Goal: Task Accomplishment & Management: Manage account settings

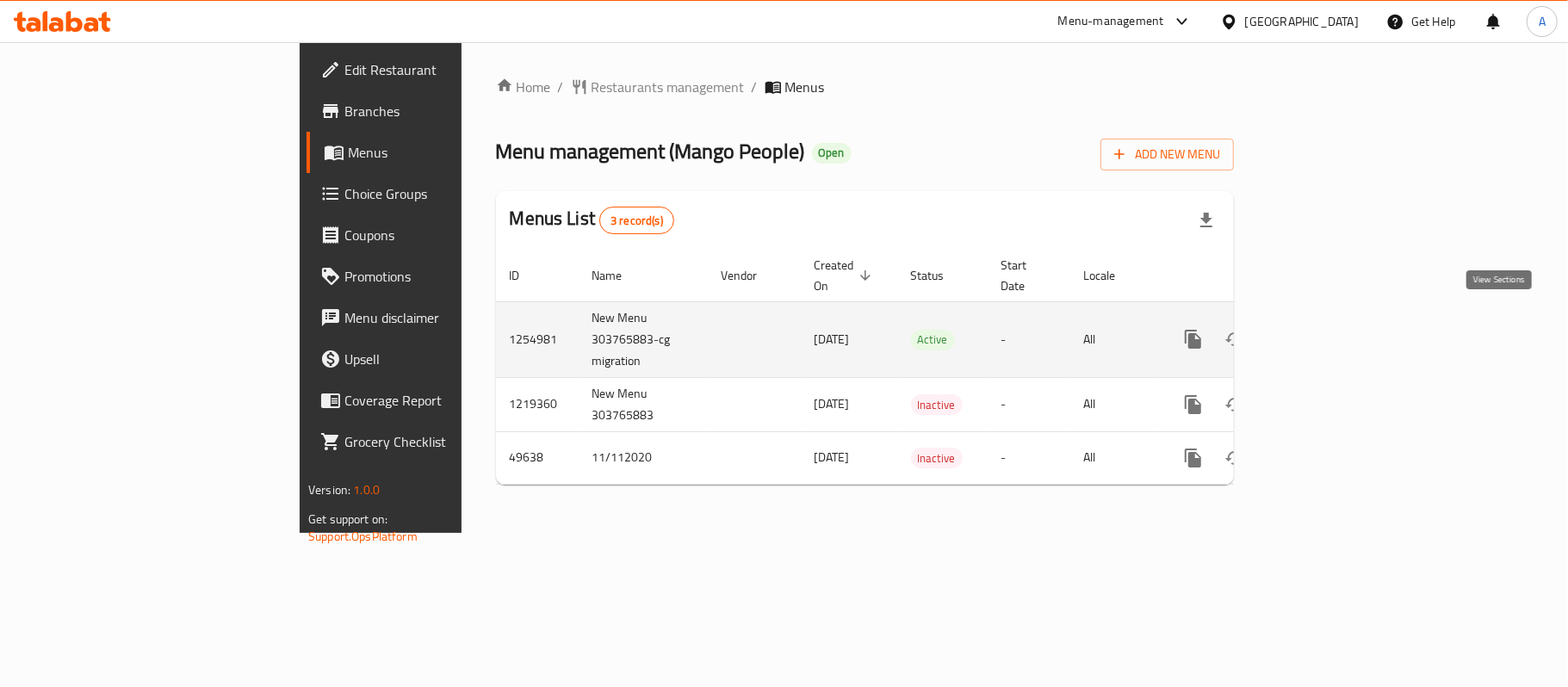
click at [1328, 329] on icon "enhanced table" at bounding box center [1317, 339] width 20 height 20
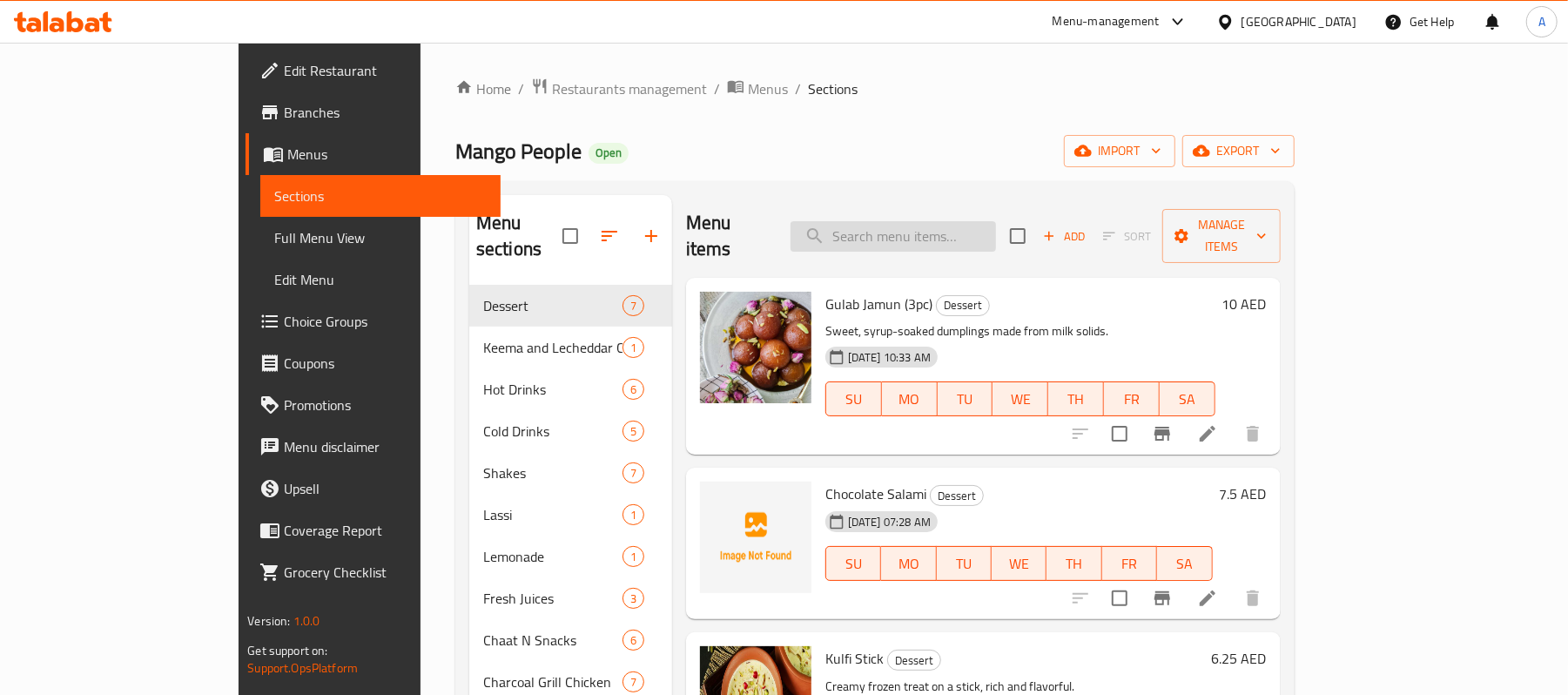
click at [977, 234] on input "search" at bounding box center [893, 236] width 206 height 31
paste input "Fish Tikka"
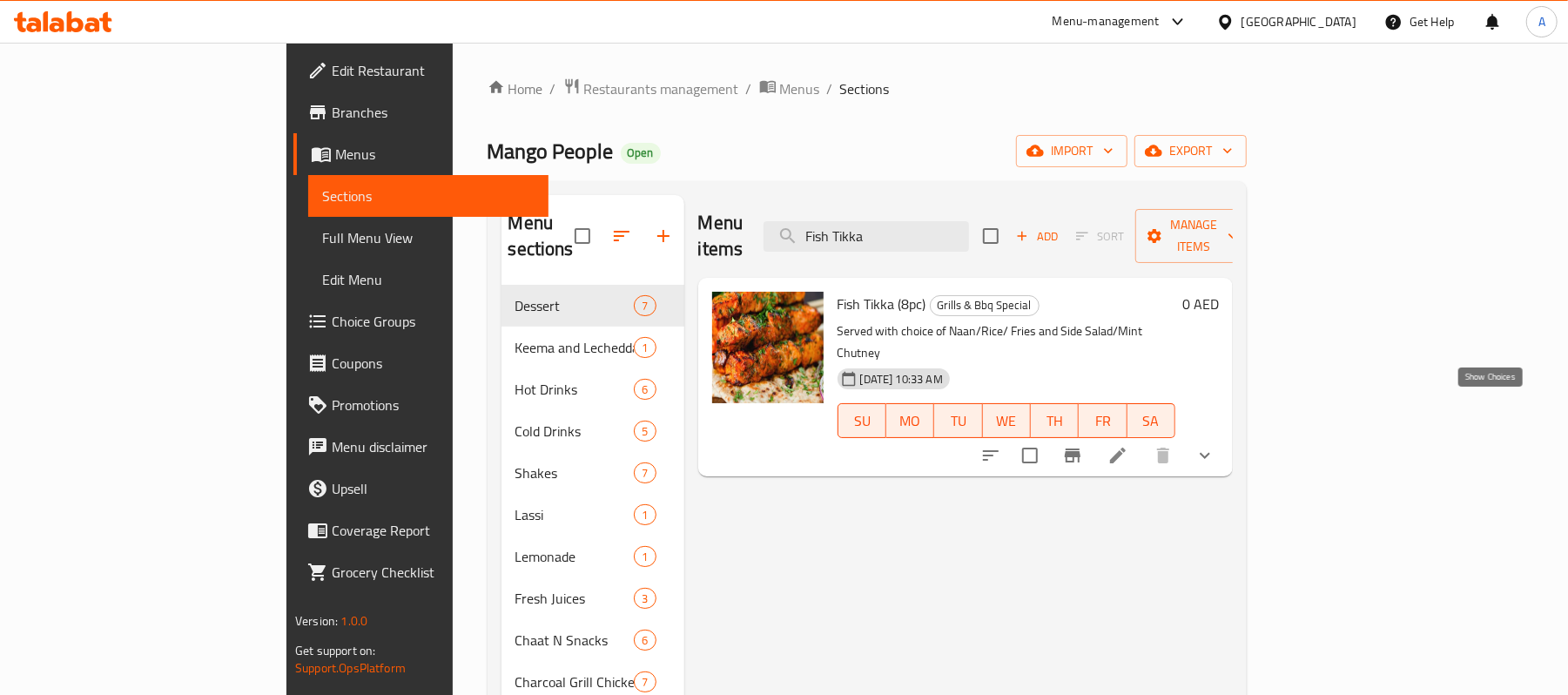
click at [1216, 445] on icon "show more" at bounding box center [1205, 455] width 20 height 20
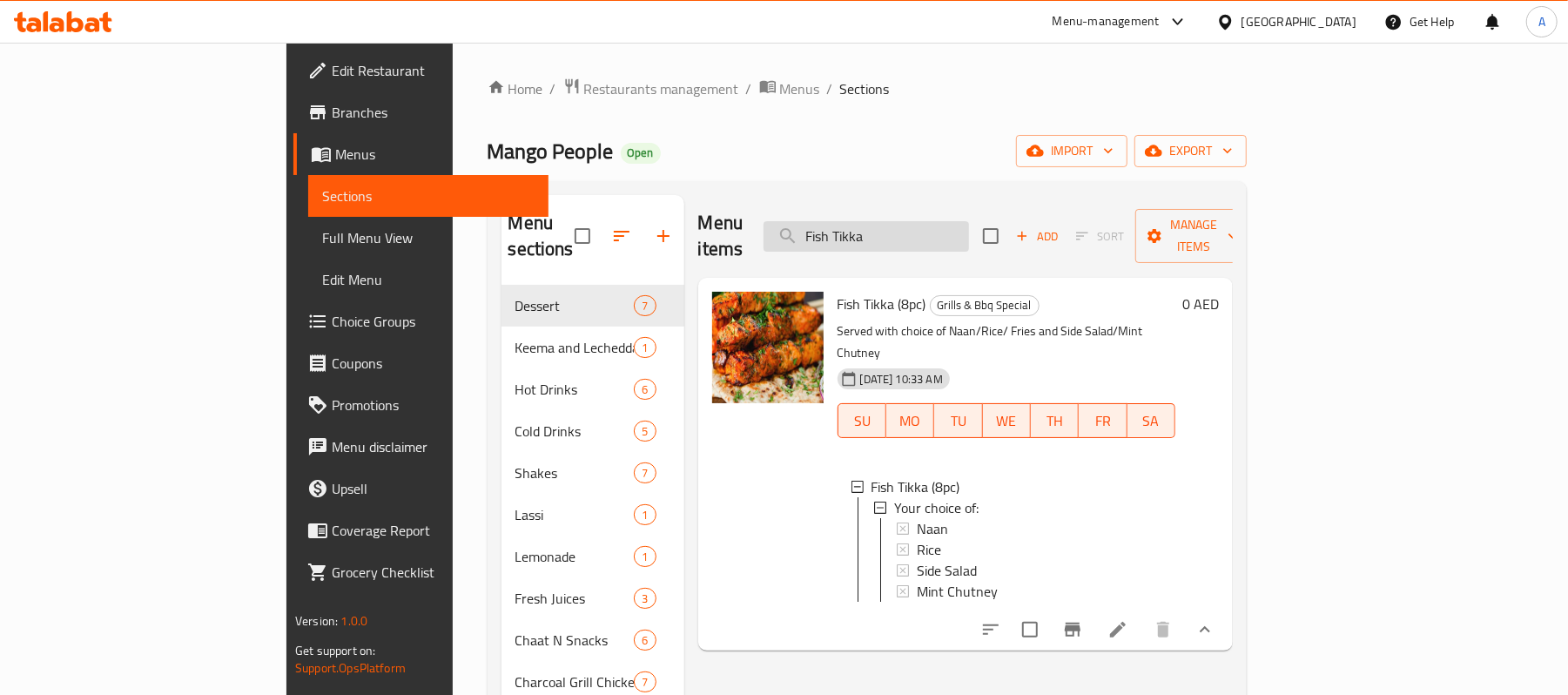
click at [952, 224] on input "Fish Tikka" at bounding box center [866, 236] width 206 height 31
paste input "Chicken Garlic Mayo"
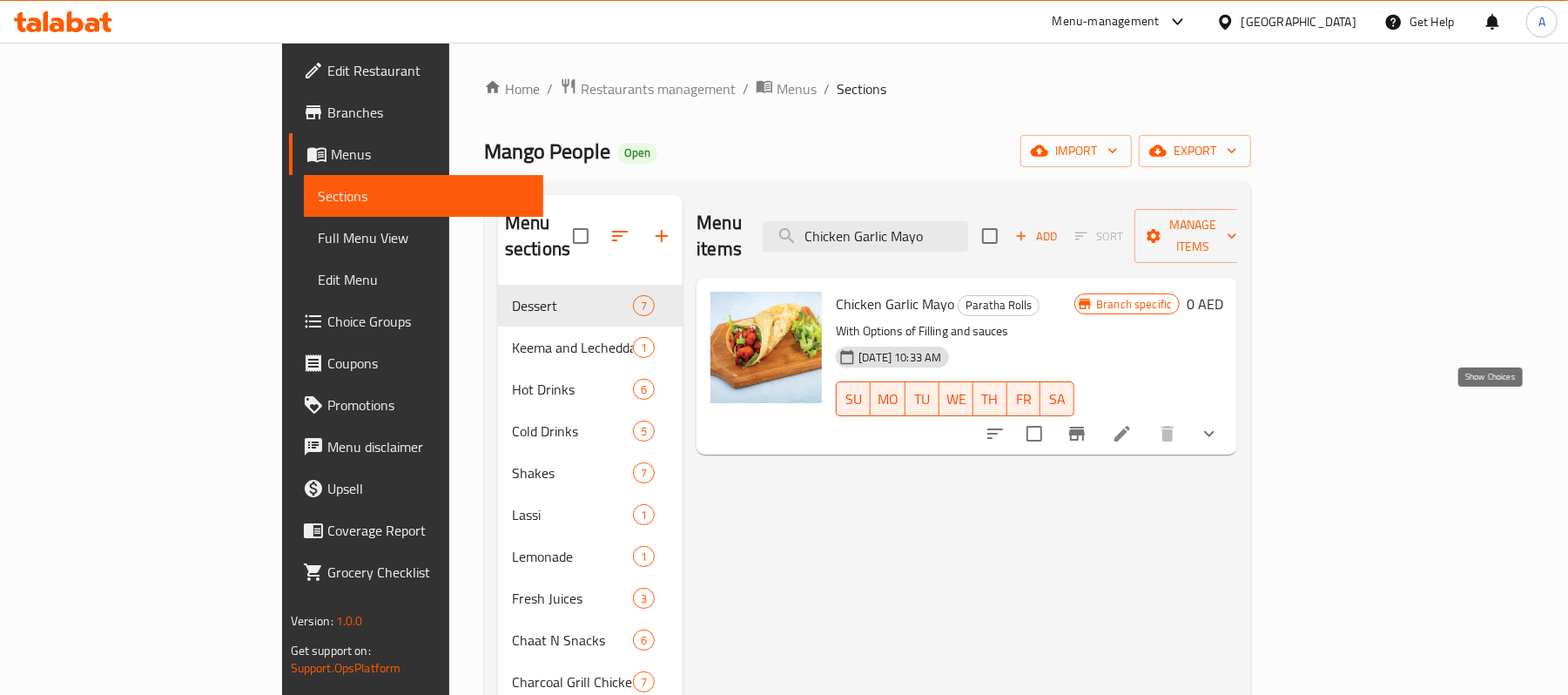
click at [1215, 431] on icon "show more" at bounding box center [1209, 434] width 10 height 7
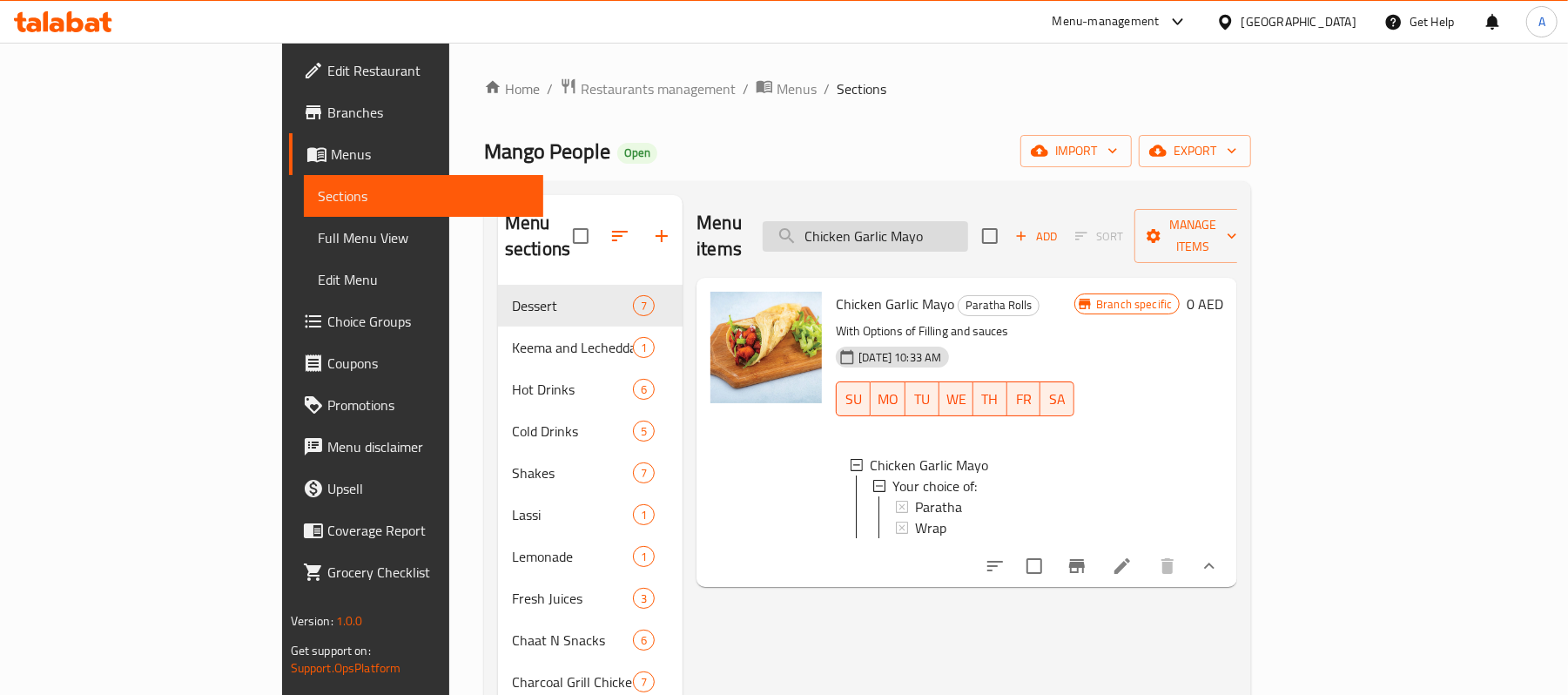
click at [935, 221] on input "Chicken Garlic Mayo" at bounding box center [865, 236] width 206 height 31
paste input "- Omelette Paratha Roll (2Egg)"
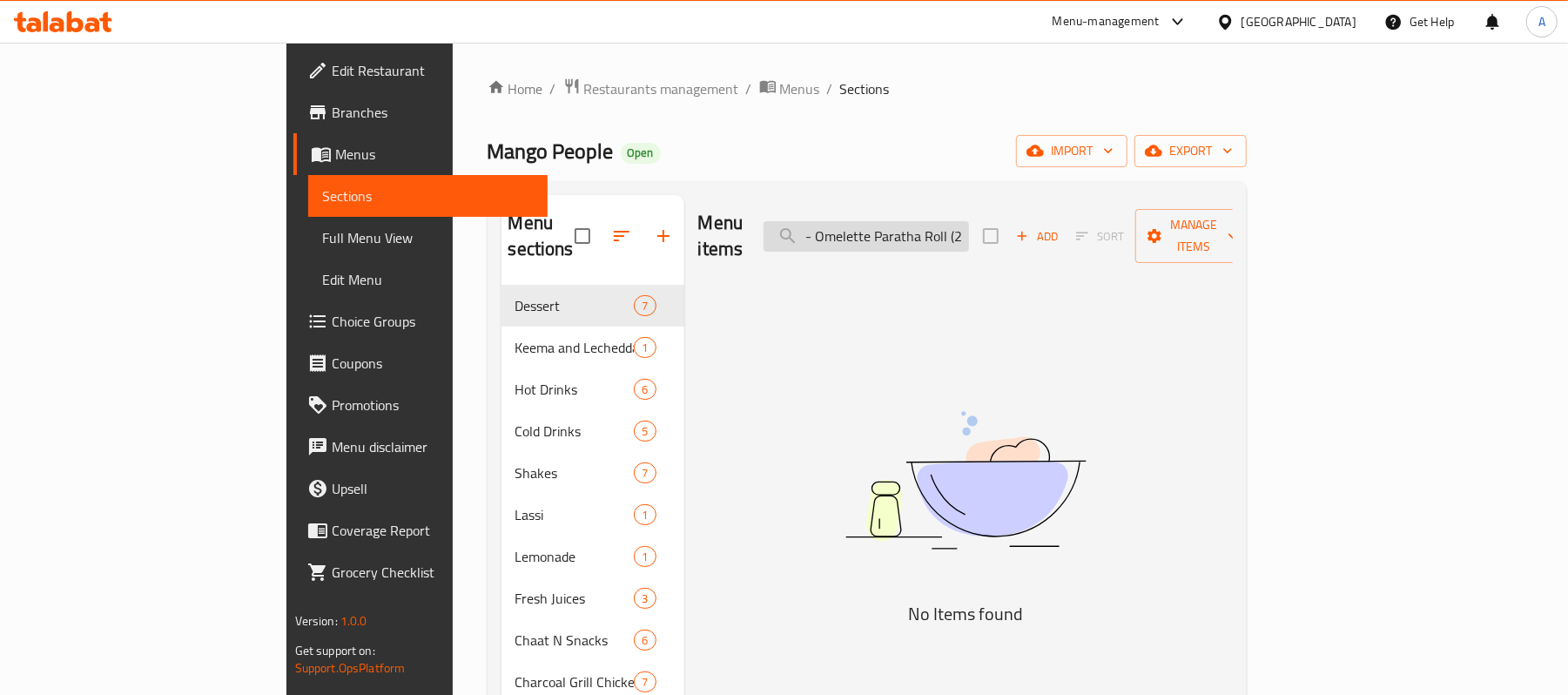
drag, startPoint x: 918, startPoint y: 224, endPoint x: 875, endPoint y: 224, distance: 43.0
click at [875, 224] on input "- Omelette Paratha Roll (2Egg)" at bounding box center [866, 236] width 206 height 31
click at [955, 221] on input "- Omelette Paratha Roll (2Egg)" at bounding box center [866, 236] width 206 height 31
click at [914, 227] on input "- Omelette Paratha Roll (2Egg)" at bounding box center [866, 236] width 206 height 31
click at [920, 225] on input "- Omelette Paratha Roll (2Egg)" at bounding box center [866, 236] width 206 height 31
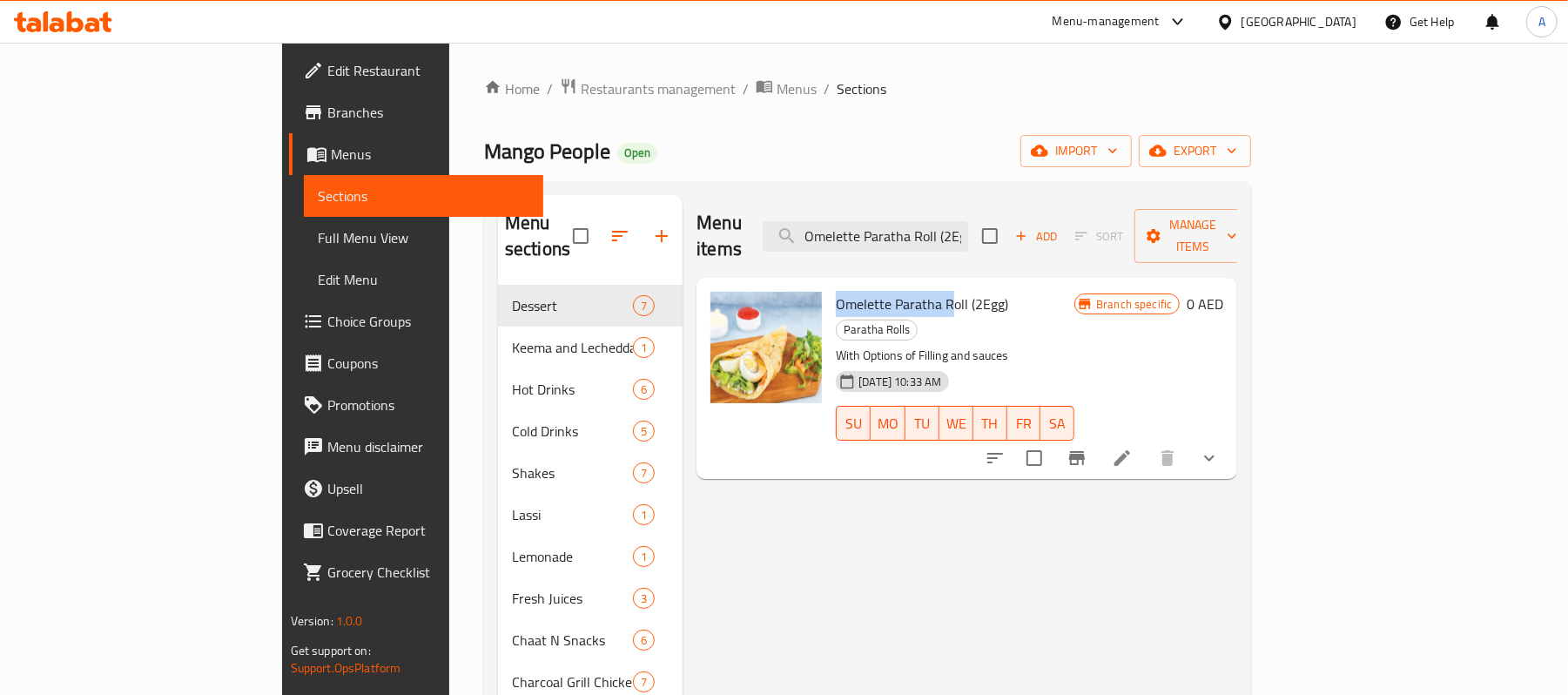
drag, startPoint x: 764, startPoint y: 282, endPoint x: 882, endPoint y: 275, distance: 118.2
click at [882, 285] on div "Omelette Paratha Roll (2Egg) Paratha Rolls With Options of Filling and sauces 3…" at bounding box center [955, 378] width 253 height 187
copy span "Omelette Paratha R"
click at [968, 223] on input "Omelette Paratha Roll (2Egg)" at bounding box center [865, 236] width 206 height 31
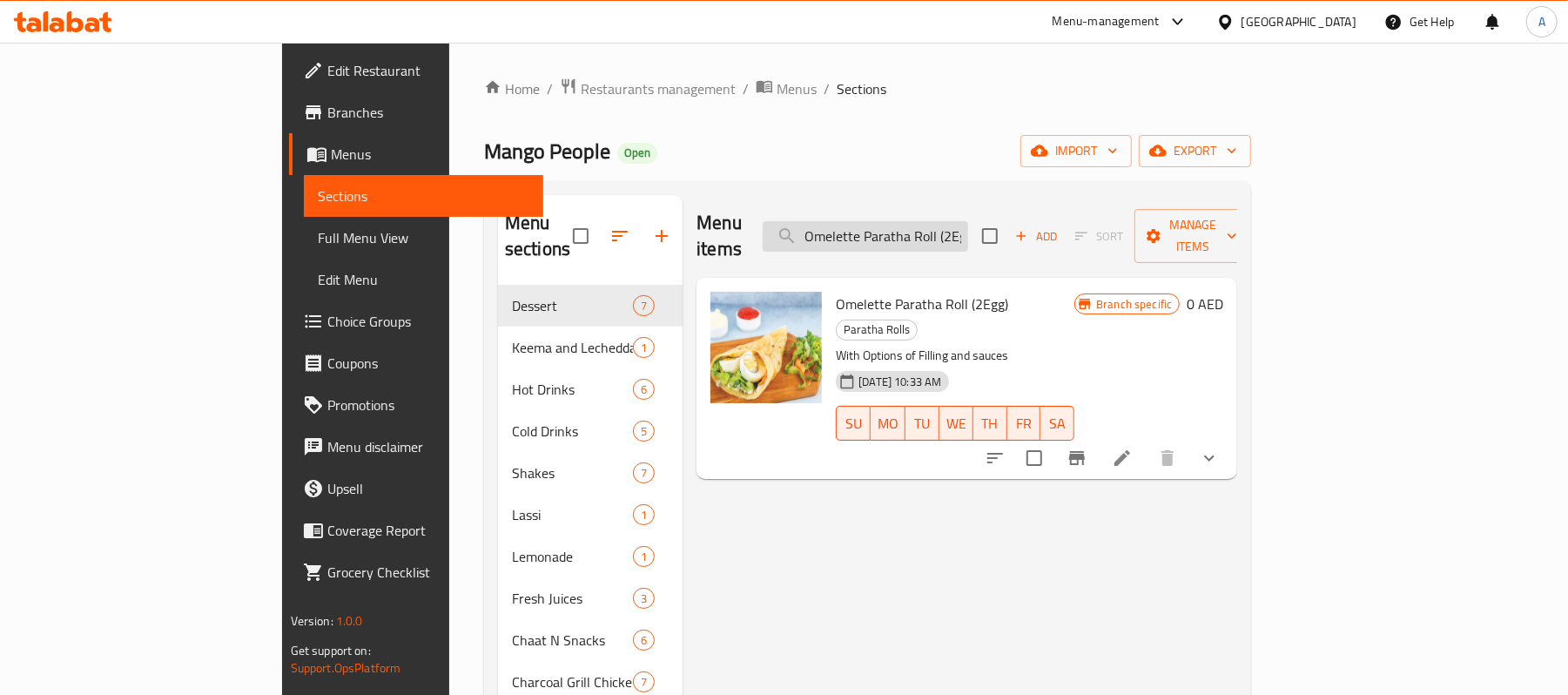
click at [968, 223] on input "Omelette Paratha Roll (2Egg)" at bounding box center [865, 236] width 206 height 31
paste input "Chicken Seekh"
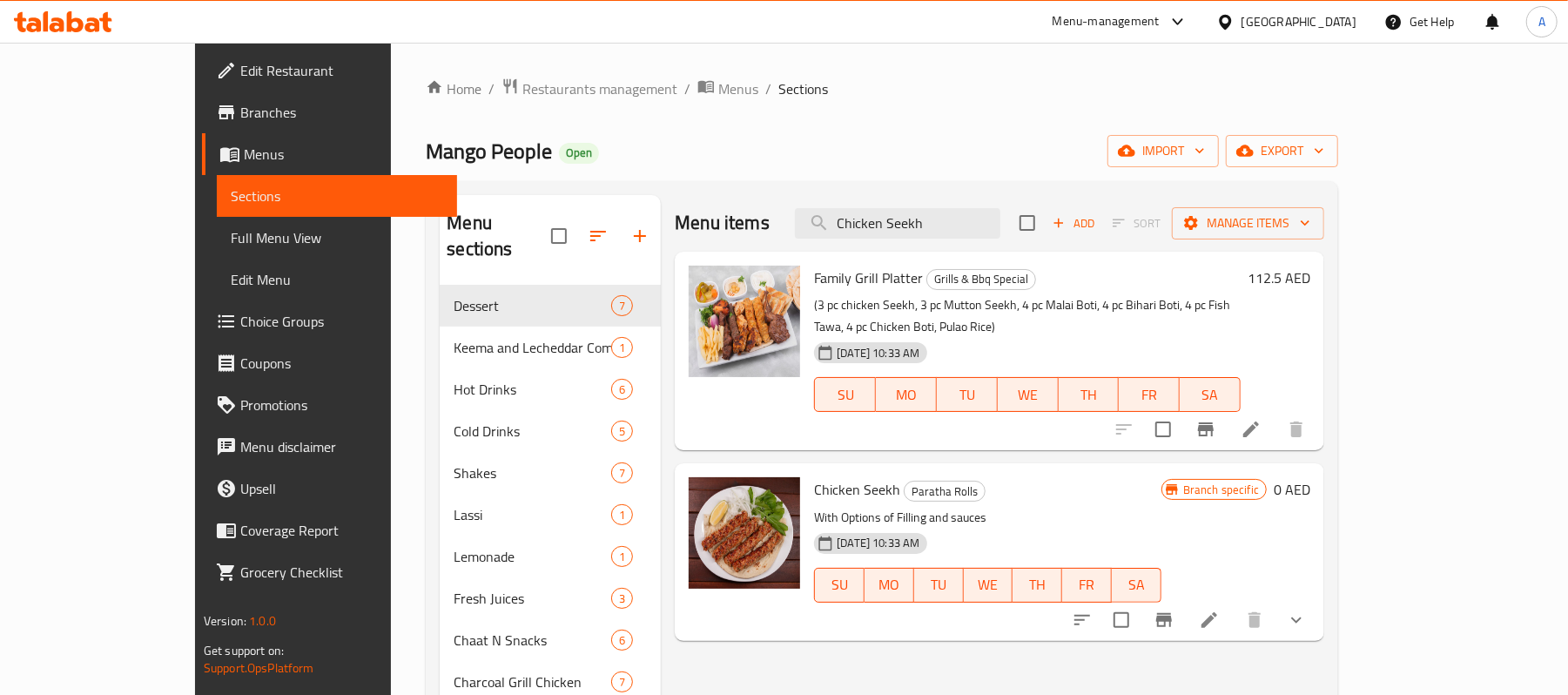
drag, startPoint x: 1492, startPoint y: 610, endPoint x: 1373, endPoint y: 608, distance: 119.0
click at [1318, 610] on button "show more" at bounding box center [1296, 620] width 42 height 42
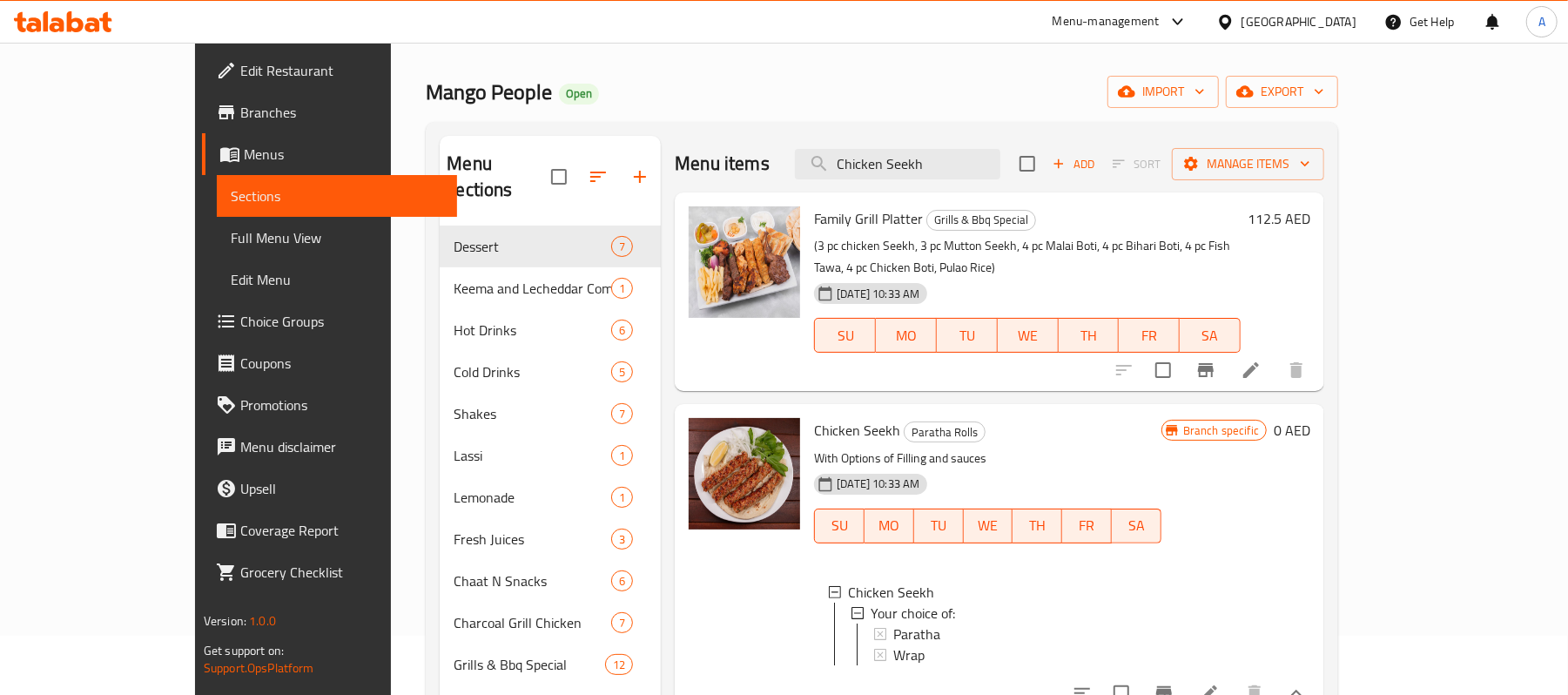
scroll to position [116, 0]
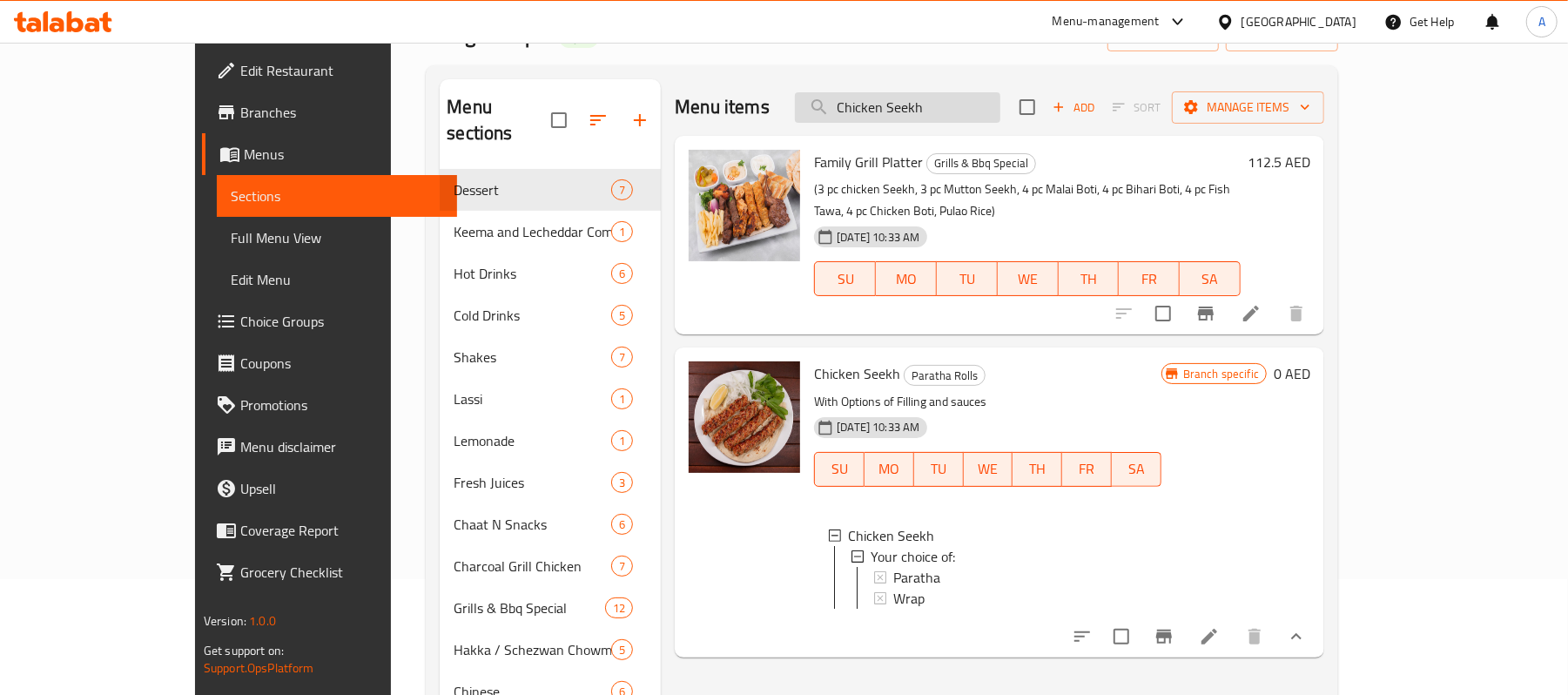
click at [950, 104] on input "Chicken Seekh" at bounding box center [897, 107] width 206 height 31
paste input "Mutto"
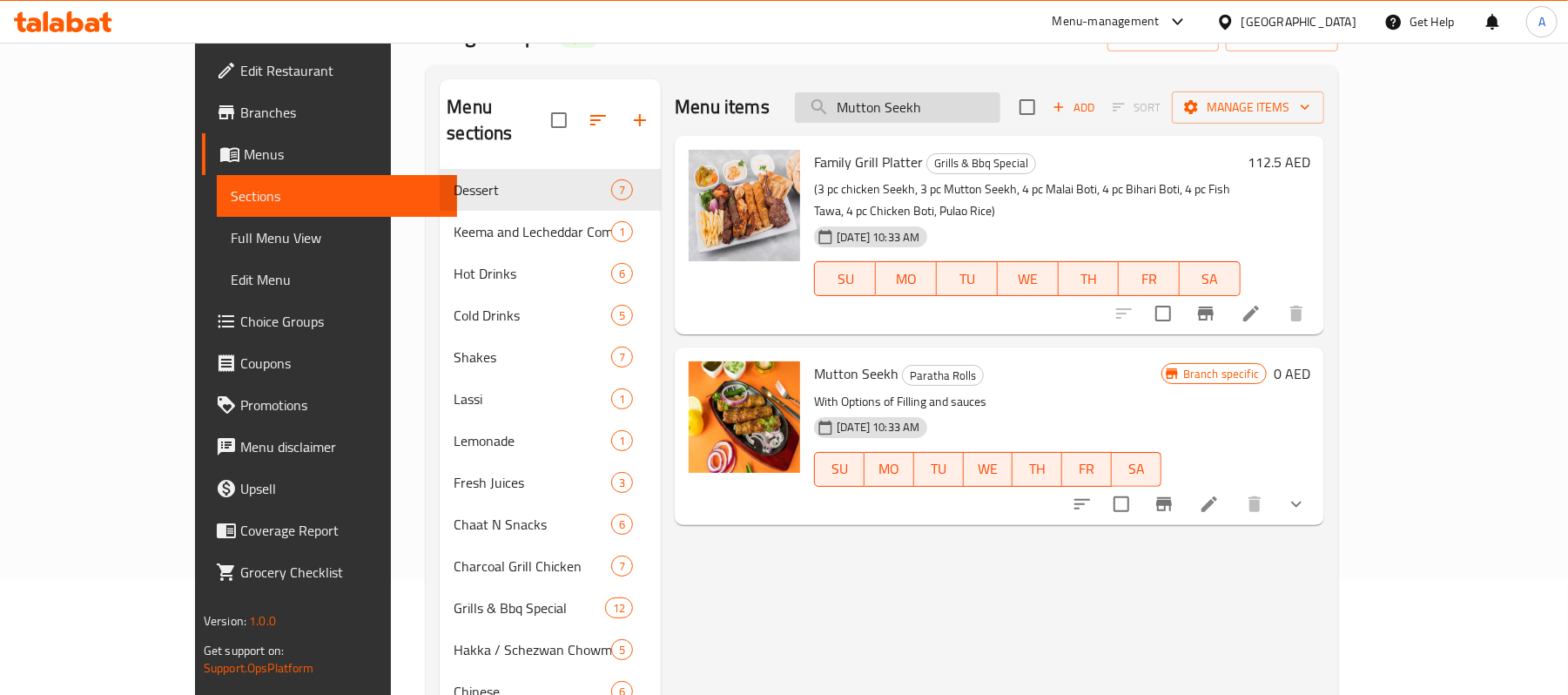
click at [984, 106] on input "Mutton Seekh" at bounding box center [897, 107] width 206 height 31
click at [950, 100] on input "Mutton Seekh" at bounding box center [897, 107] width 206 height 31
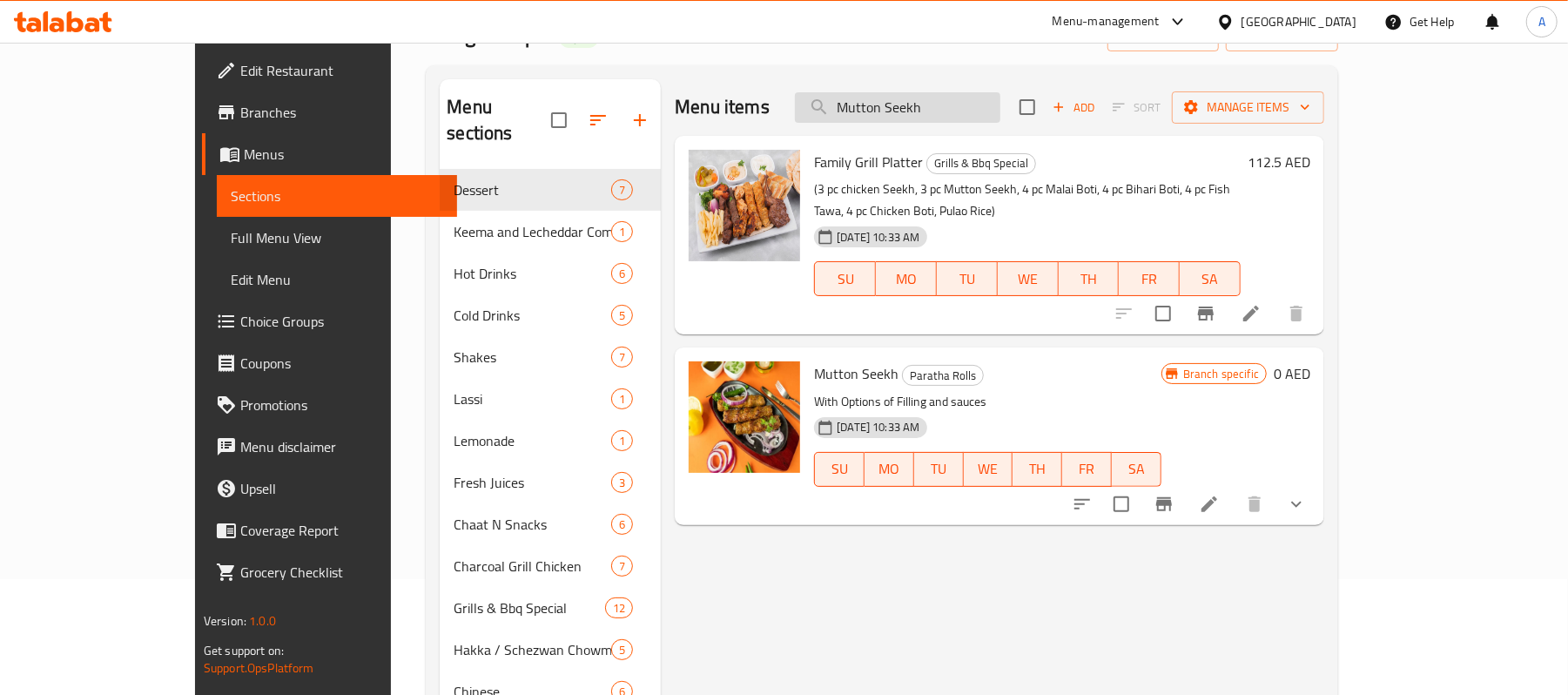
click at [950, 100] on input "Mutton Seekh" at bounding box center [897, 107] width 206 height 31
paste input "rgh Chana"
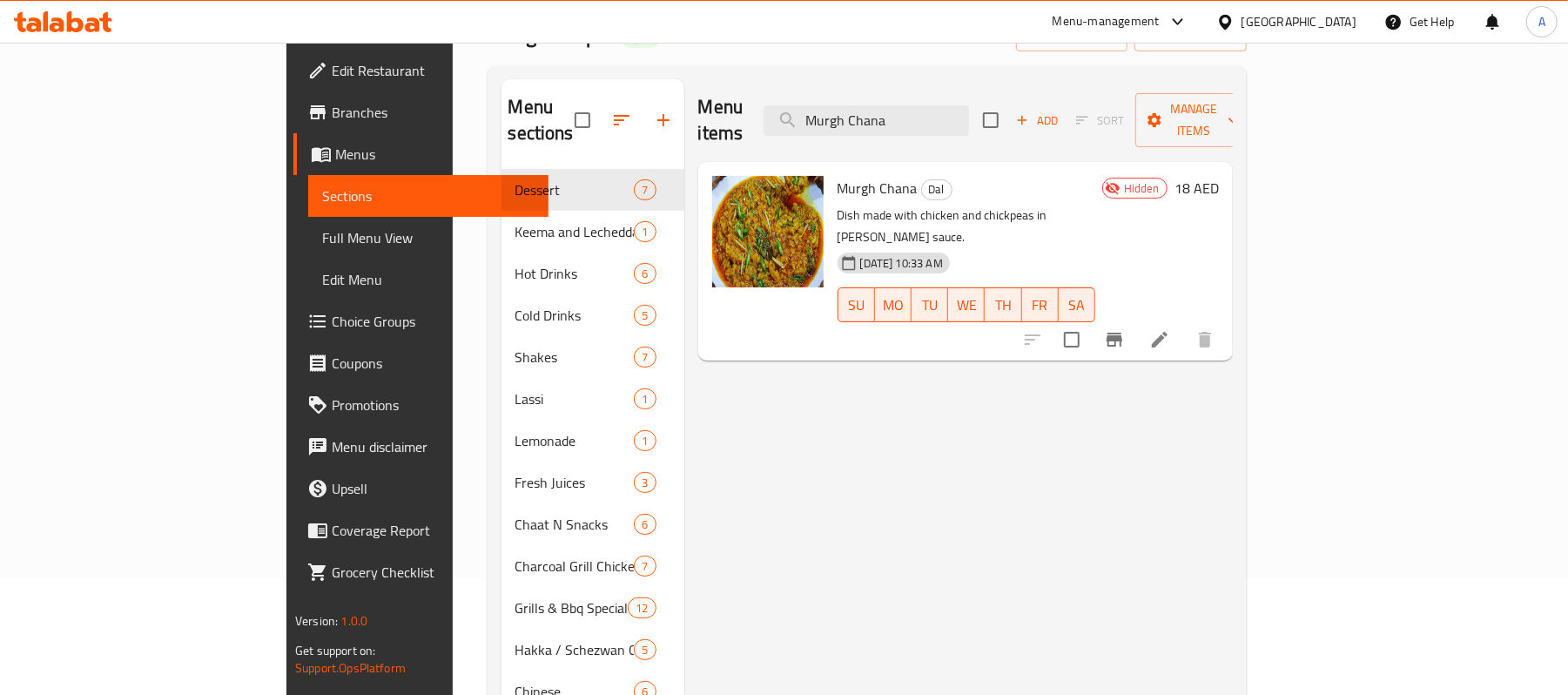
type input "Murgh Chana"
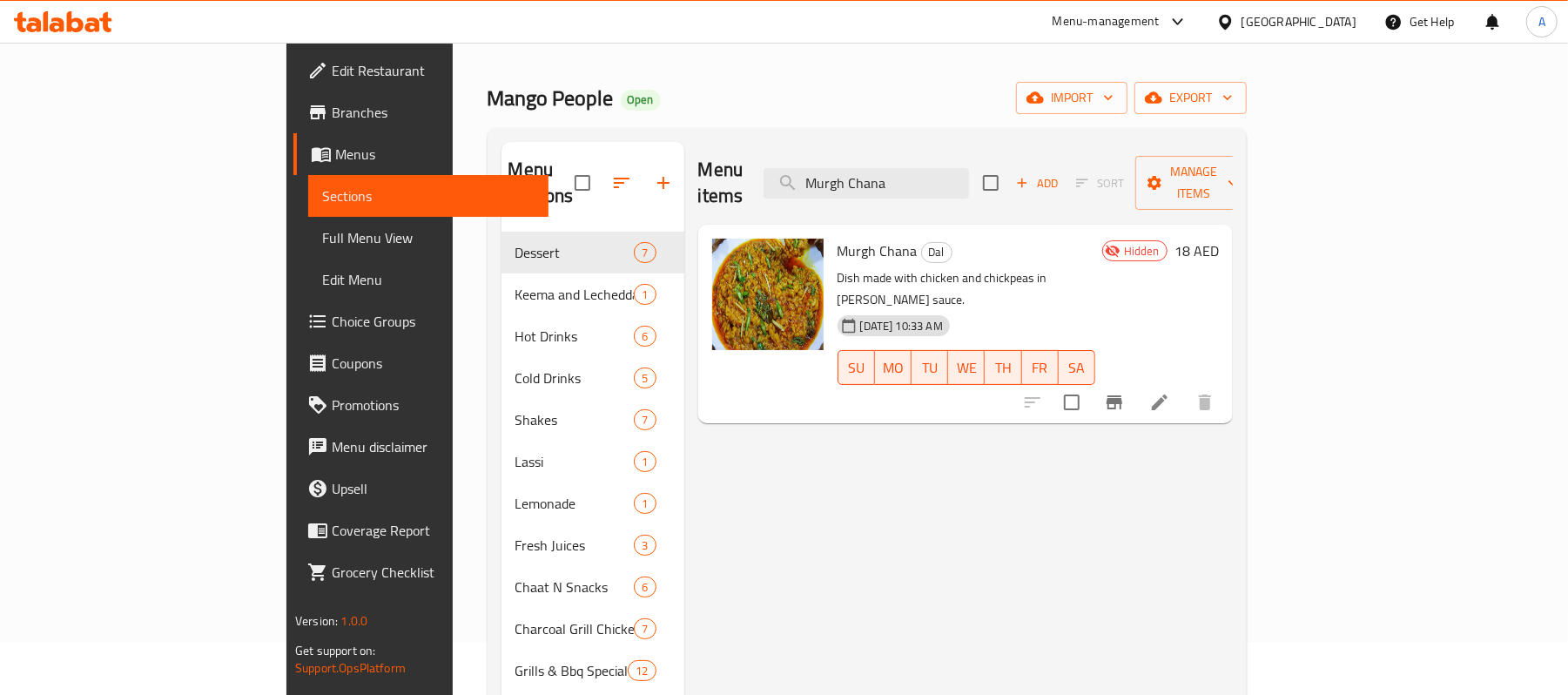
scroll to position [0, 0]
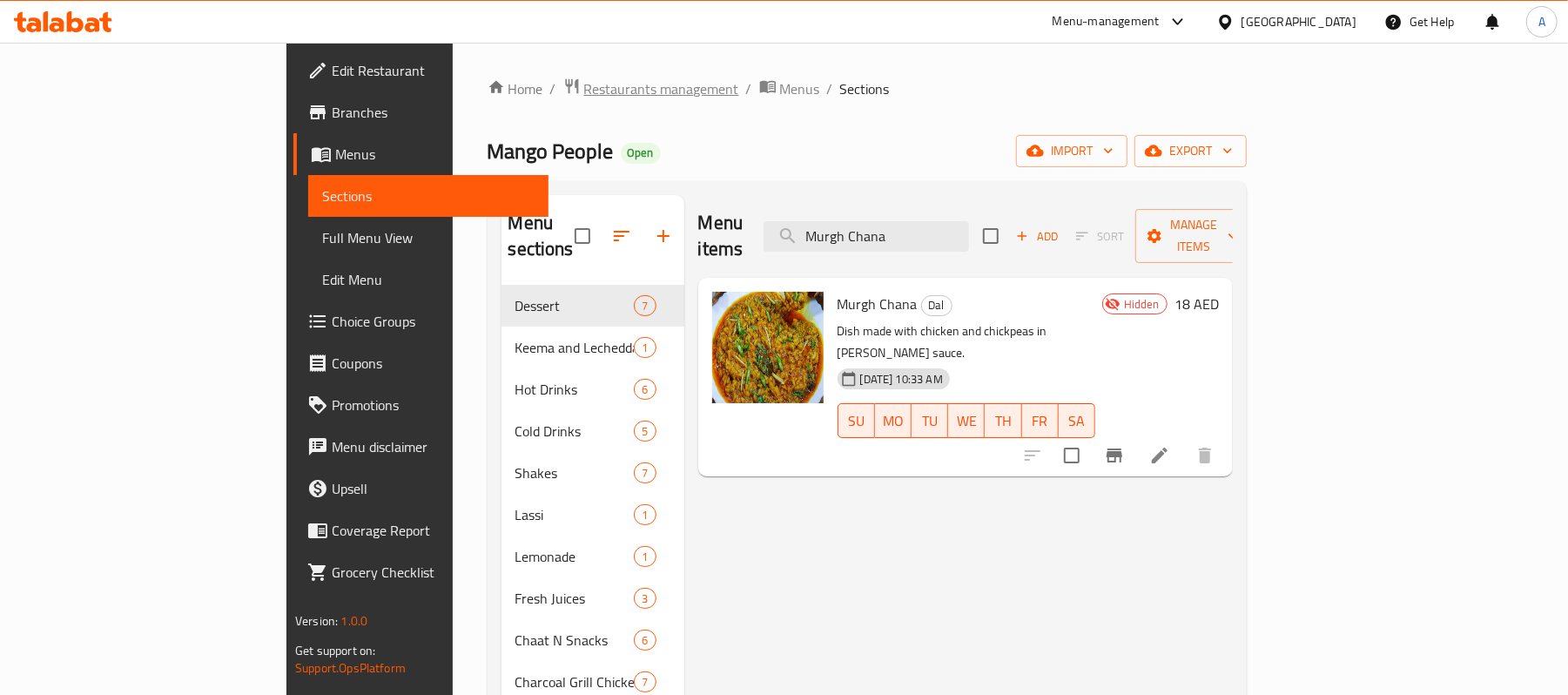
click at [584, 87] on span "Restaurants management" at bounding box center [661, 88] width 155 height 20
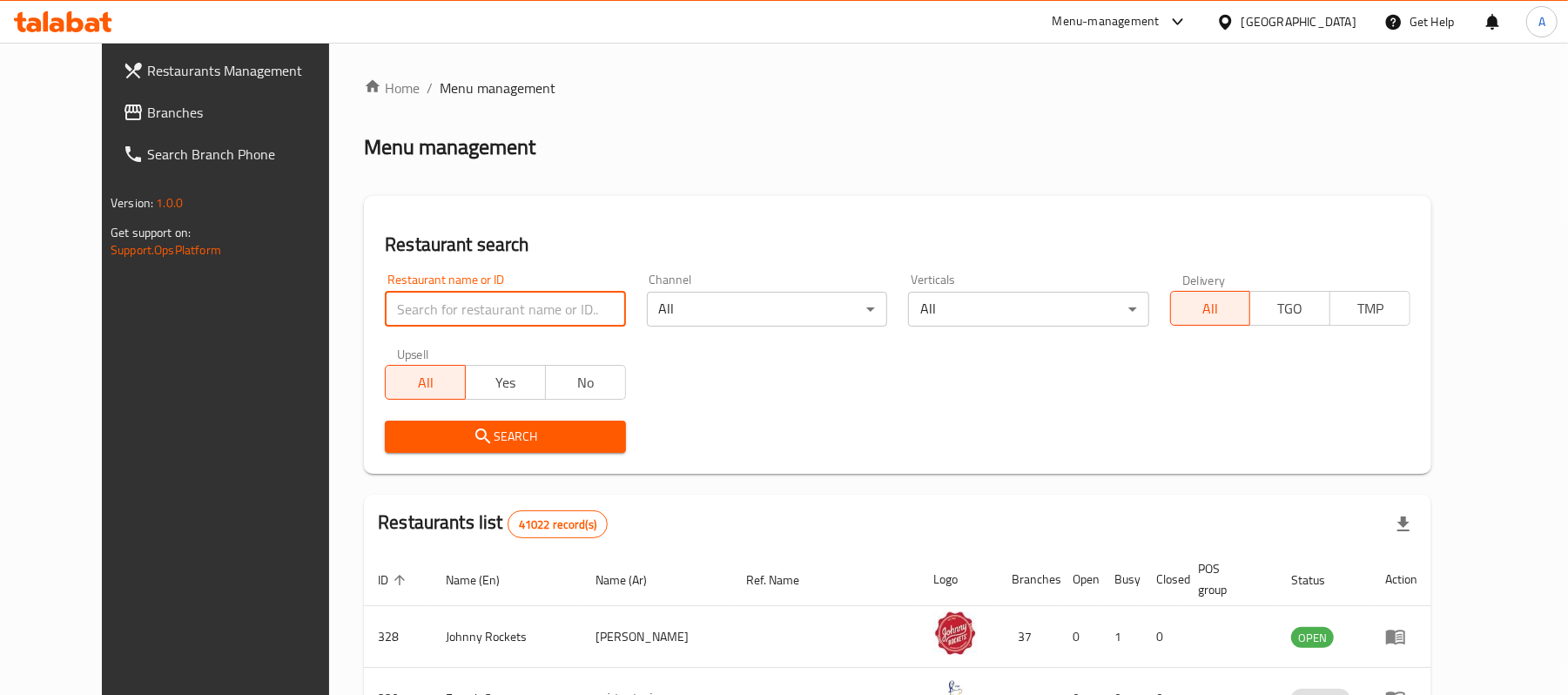
click at [451, 305] on input "search" at bounding box center [505, 309] width 240 height 34
paste input "704169"
type input "704169"
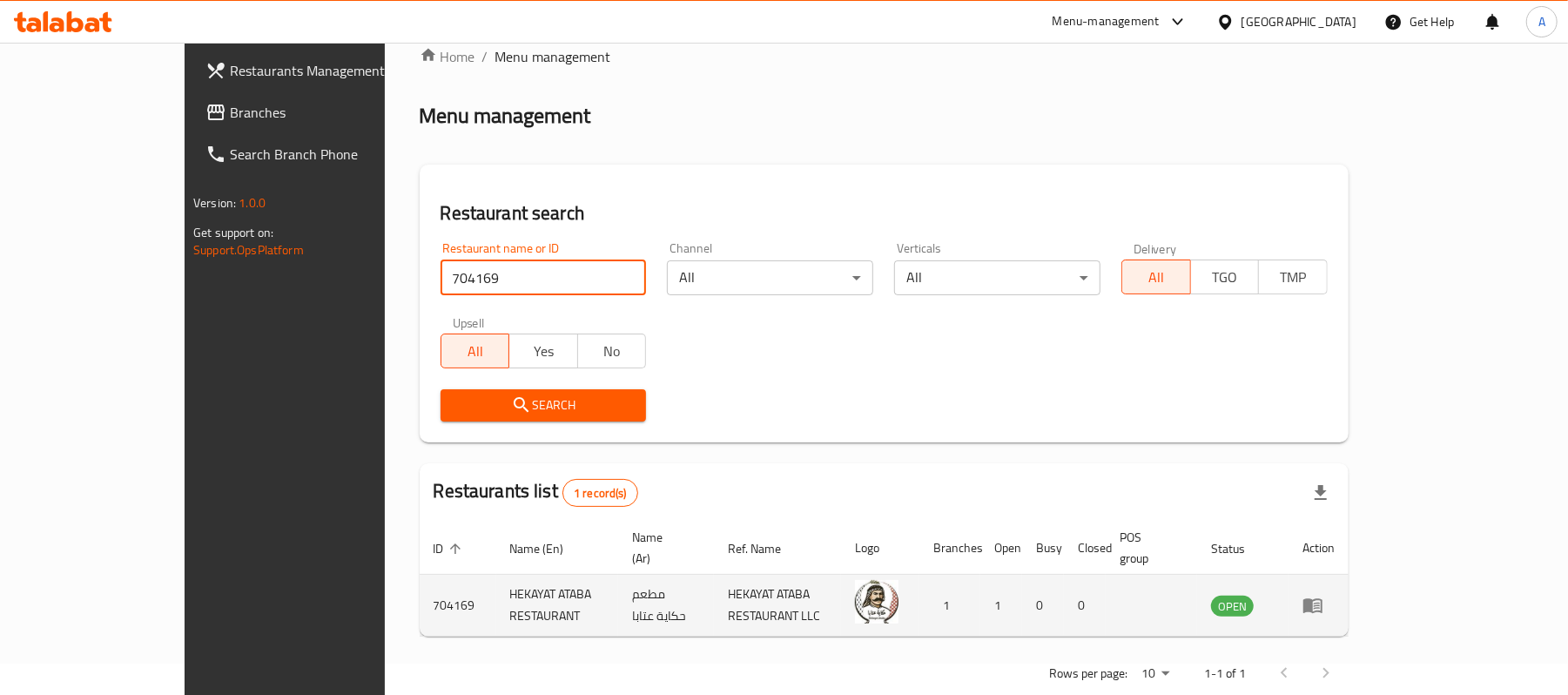
scroll to position [48, 0]
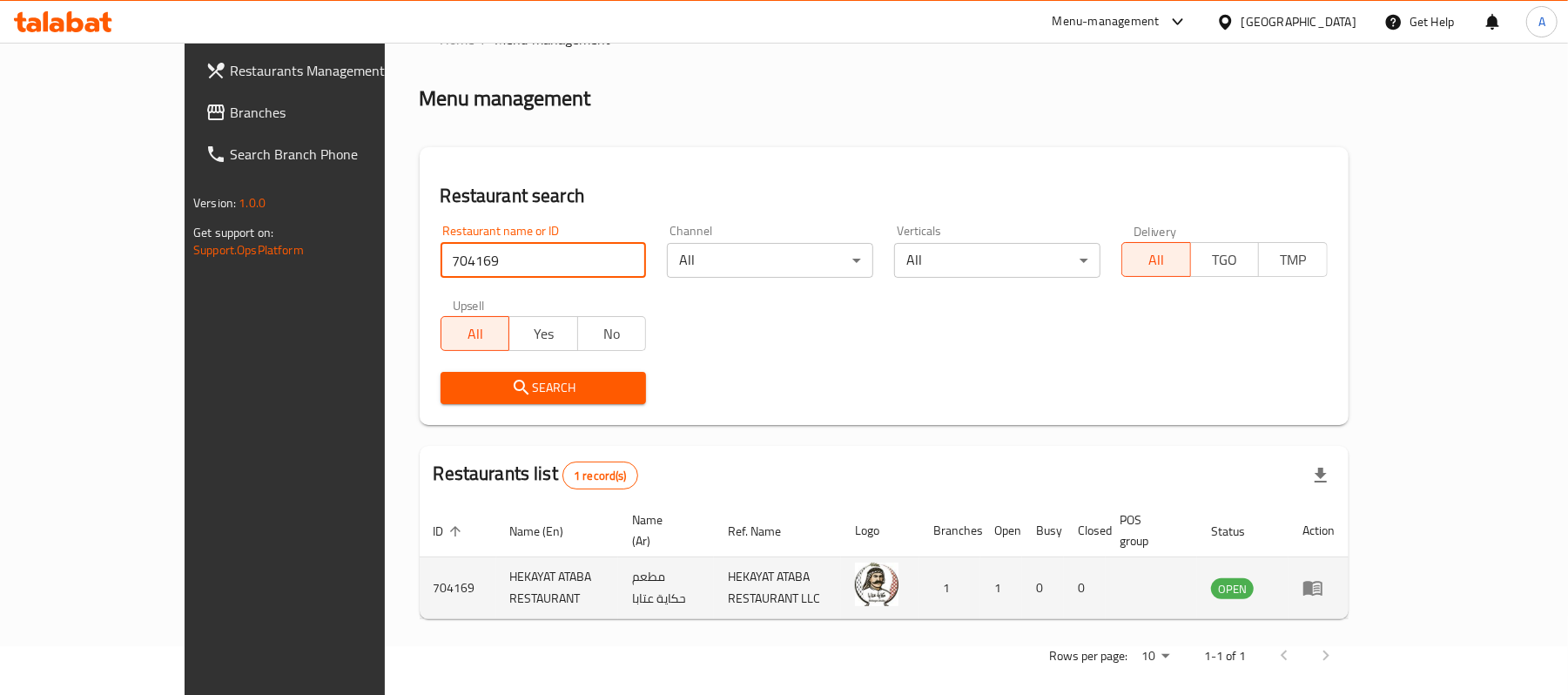
click at [1323, 578] on icon "enhanced table" at bounding box center [1313, 588] width 20 height 20
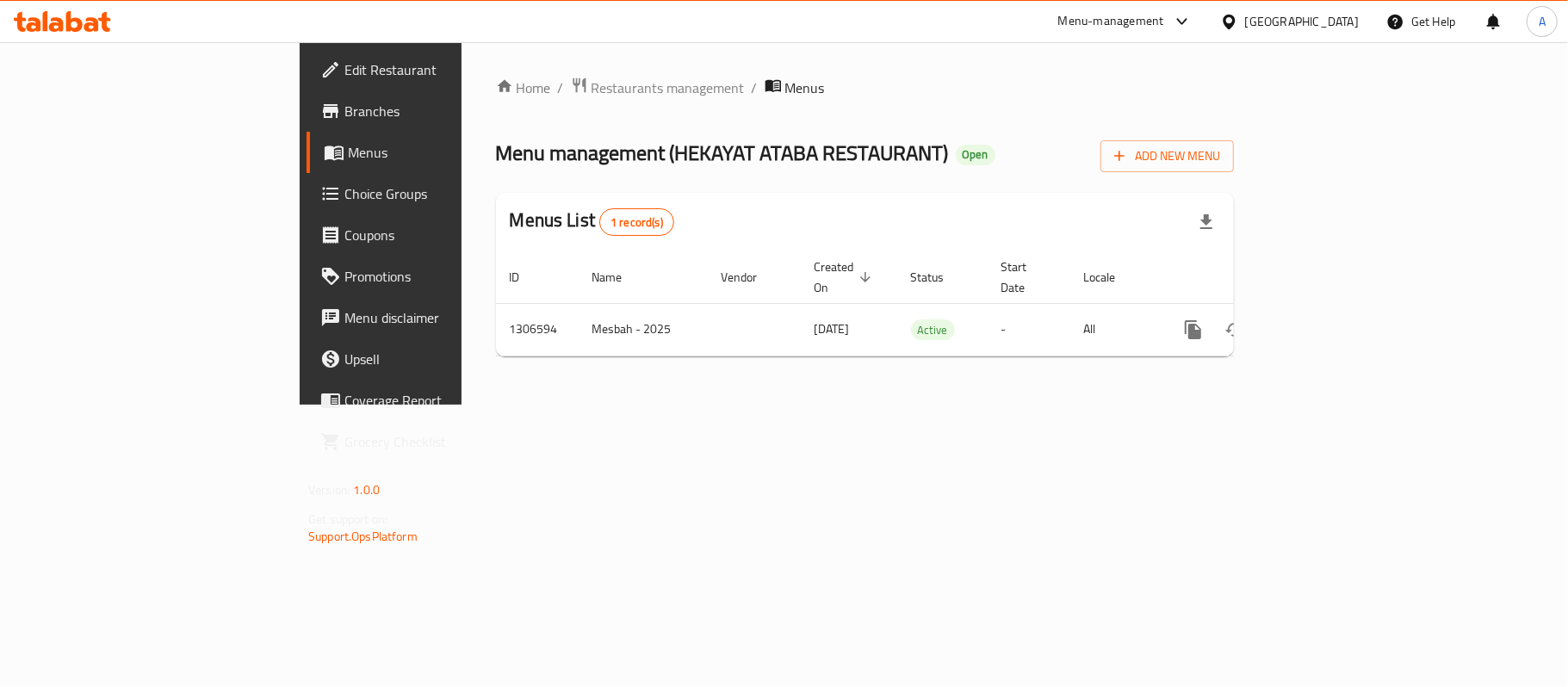
click at [345, 117] on span "Branches" at bounding box center [446, 111] width 203 height 20
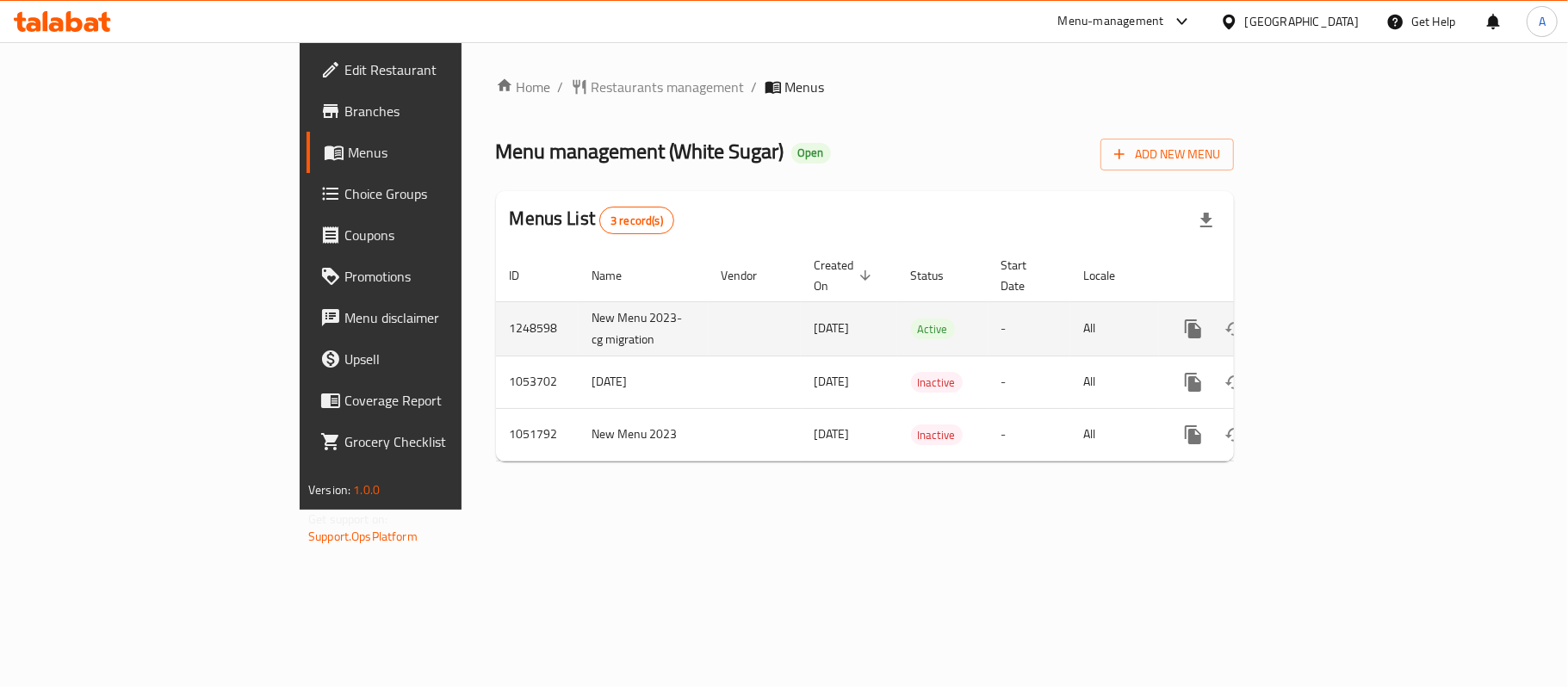
click at [1328, 318] on icon "enhanced table" at bounding box center [1317, 328] width 20 height 20
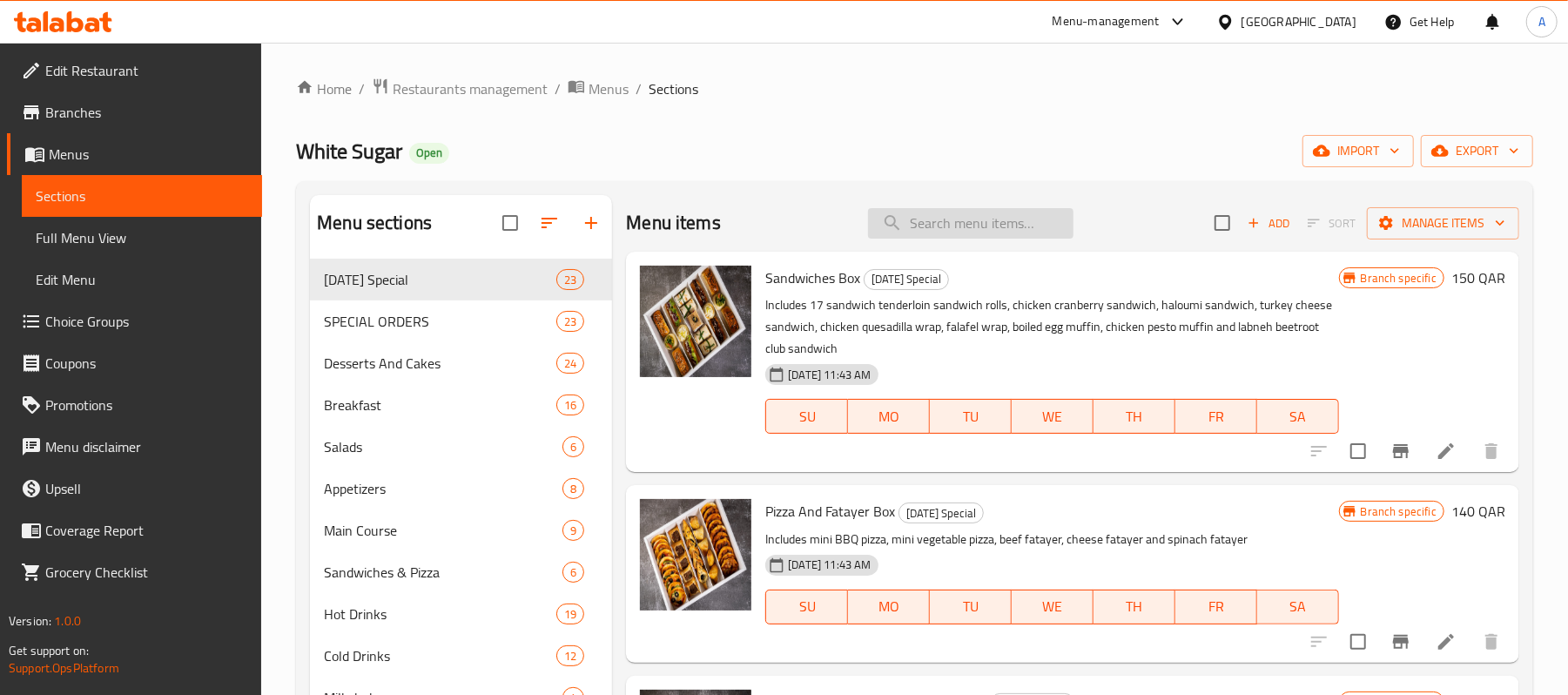
click at [959, 216] on input "search" at bounding box center [970, 223] width 206 height 31
paste input "Mango Pudding Pyrex"
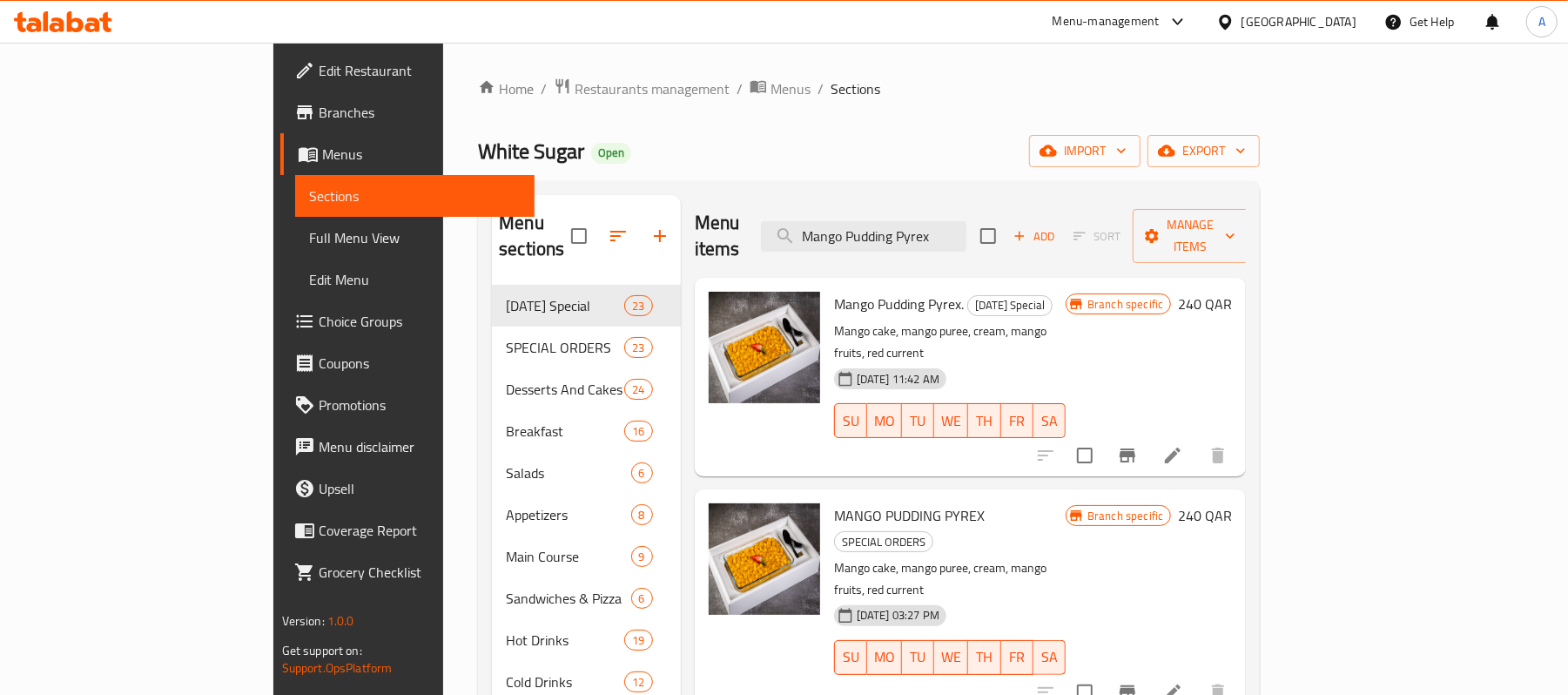
type input "Mango Pudding Pyrex"
click at [1149, 434] on button "Branch-specific-item" at bounding box center [1127, 455] width 42 height 42
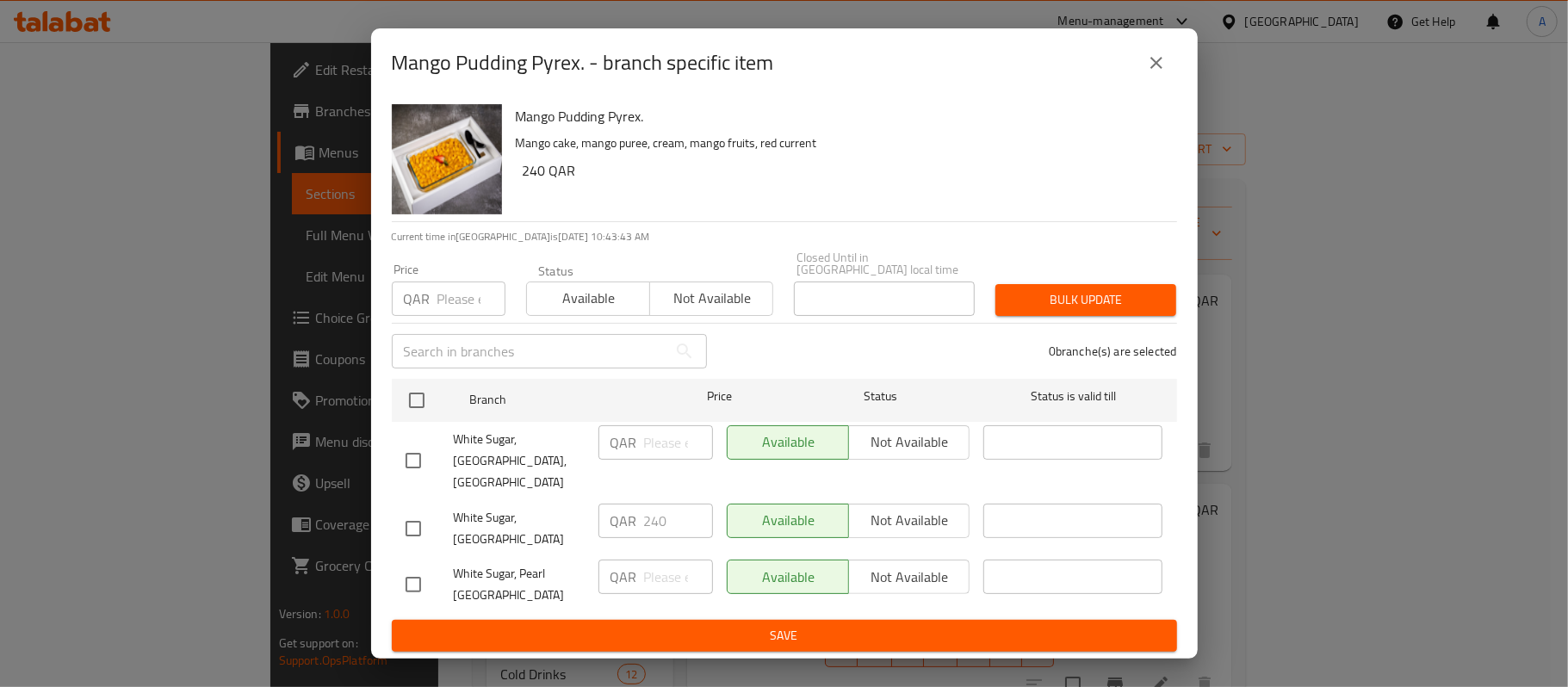
click at [1157, 69] on icon "close" at bounding box center [1156, 63] width 12 height 12
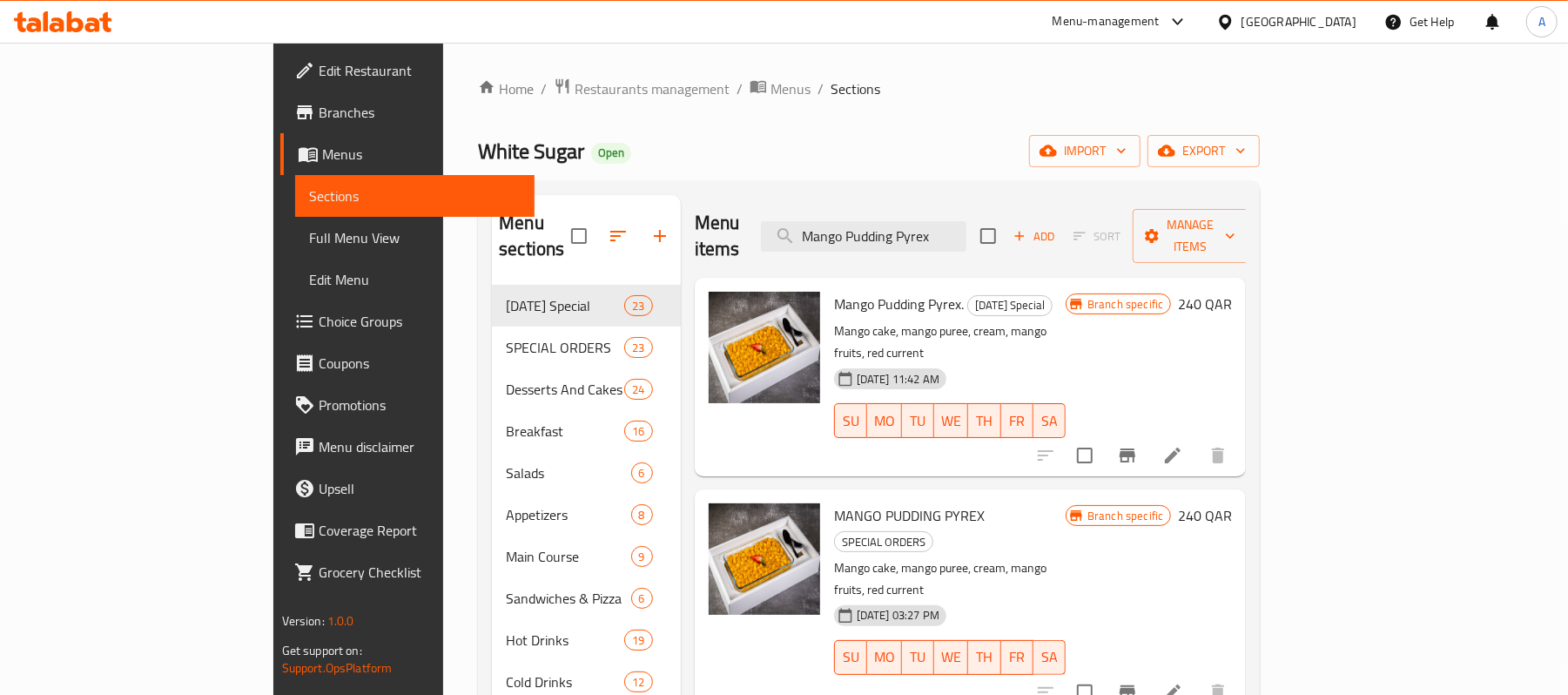
click at [1138, 682] on icon "Branch-specific-item" at bounding box center [1127, 692] width 20 height 20
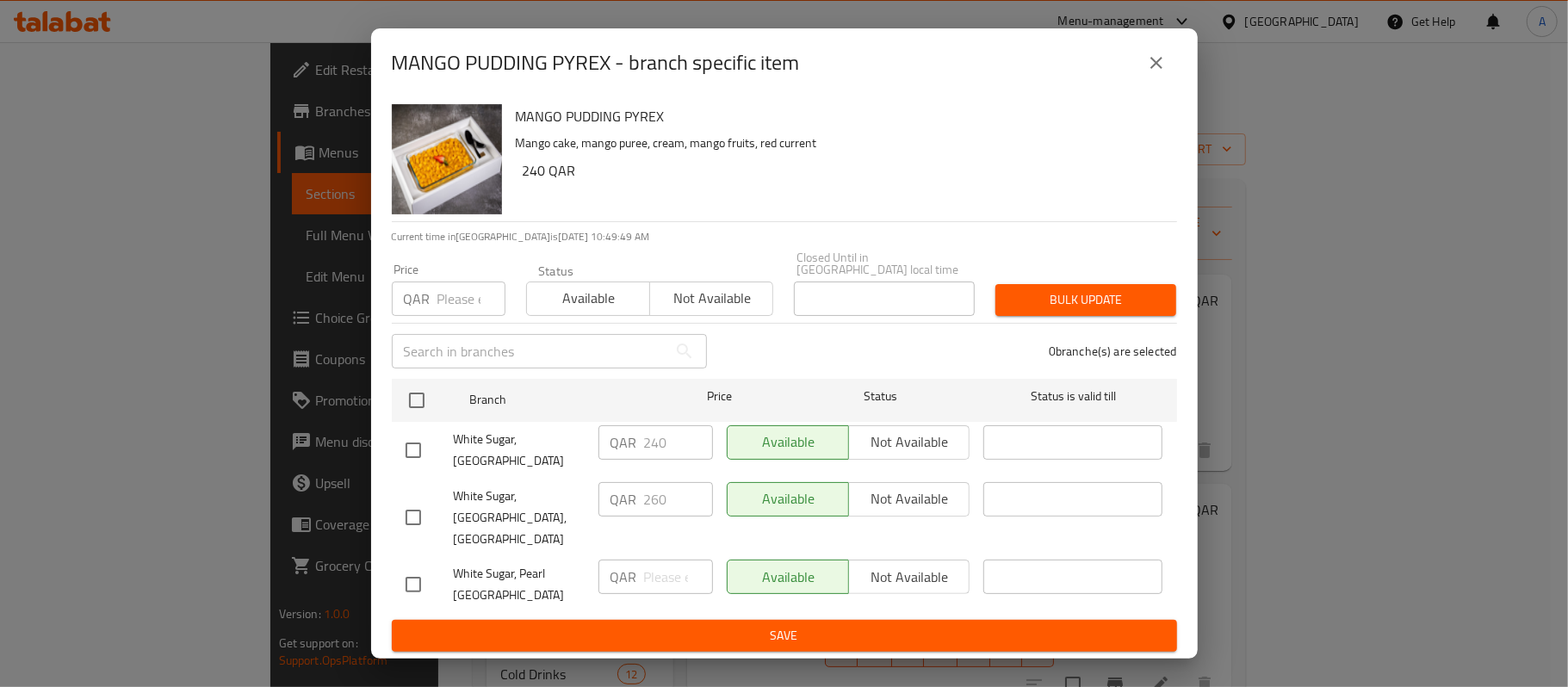
click at [1137, 73] on div "MANGO PUDDING PYREX - branch specific item" at bounding box center [784, 63] width 785 height 41
click at [1161, 69] on icon "close" at bounding box center [1156, 63] width 12 height 12
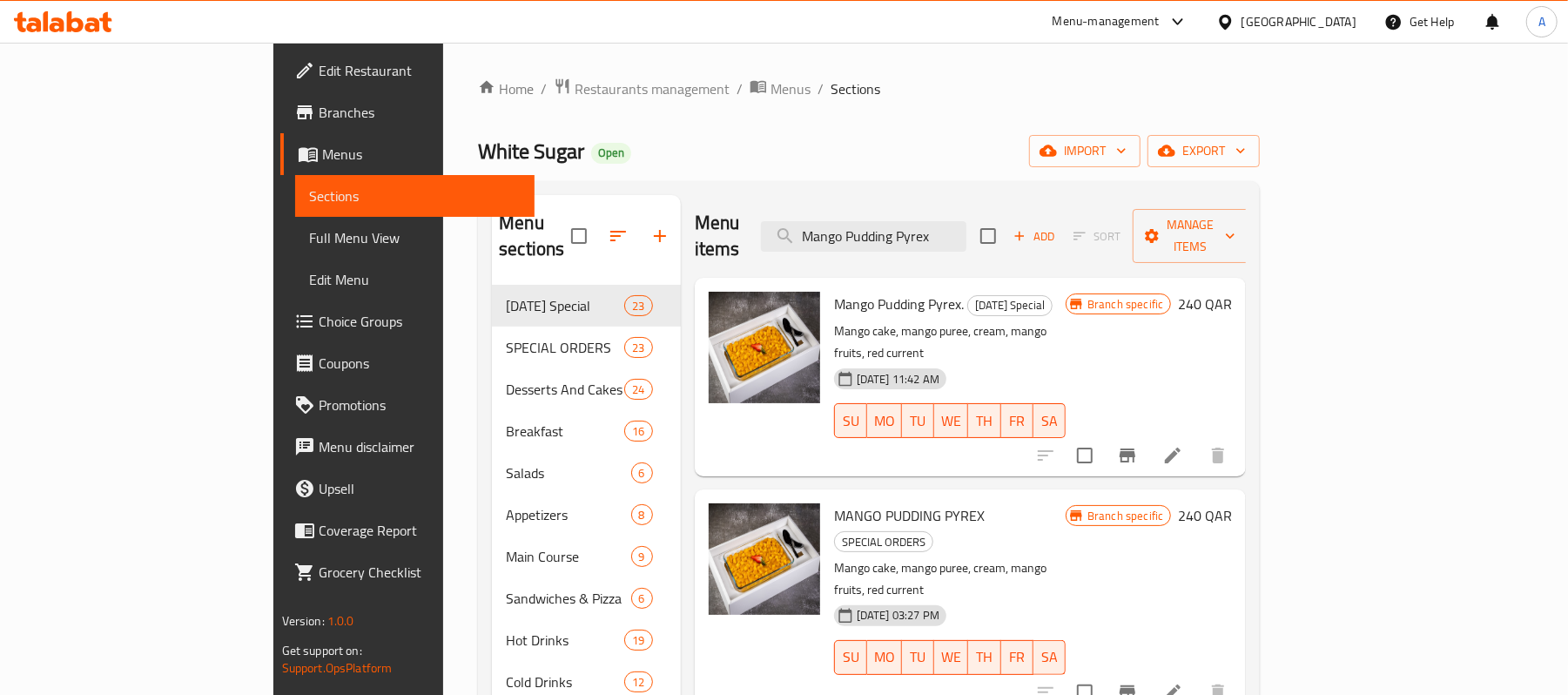
click at [1335, 26] on div "[GEOGRAPHIC_DATA]" at bounding box center [1299, 21] width 115 height 20
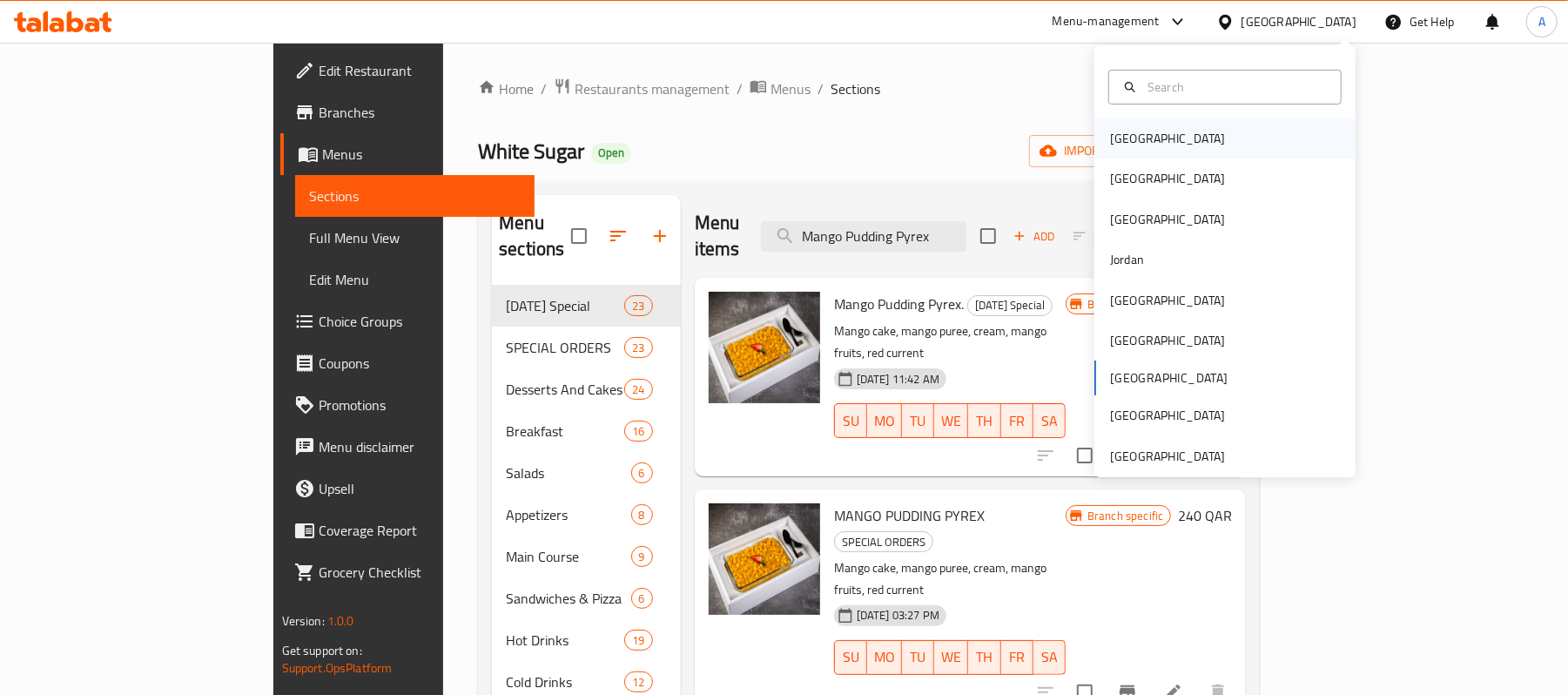
click at [1162, 143] on div "[GEOGRAPHIC_DATA]" at bounding box center [1225, 138] width 261 height 40
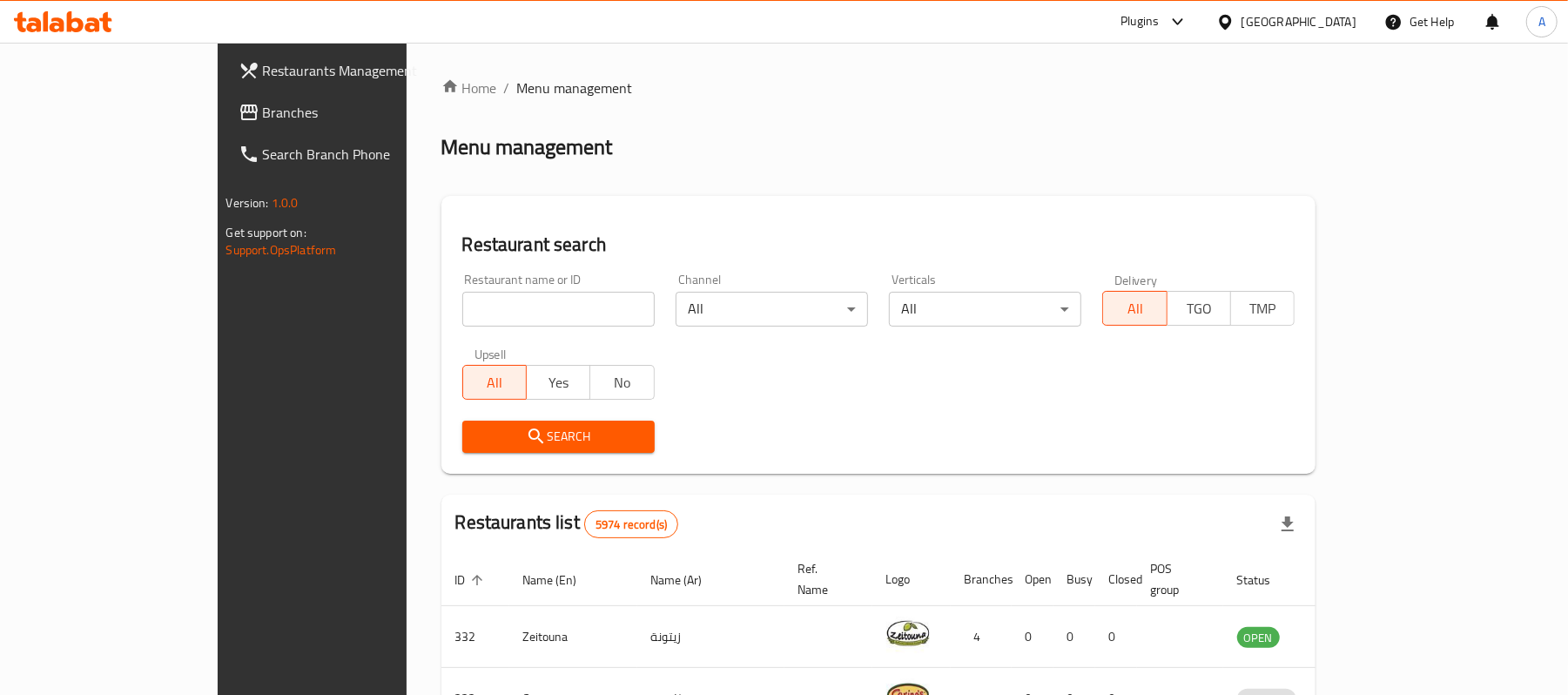
click at [462, 310] on input "search" at bounding box center [558, 309] width 193 height 34
paste input "ALRAQABA RESTAURANT"
type input "ALRAQABA RESTAURANT"
click button "Search" at bounding box center [558, 436] width 193 height 33
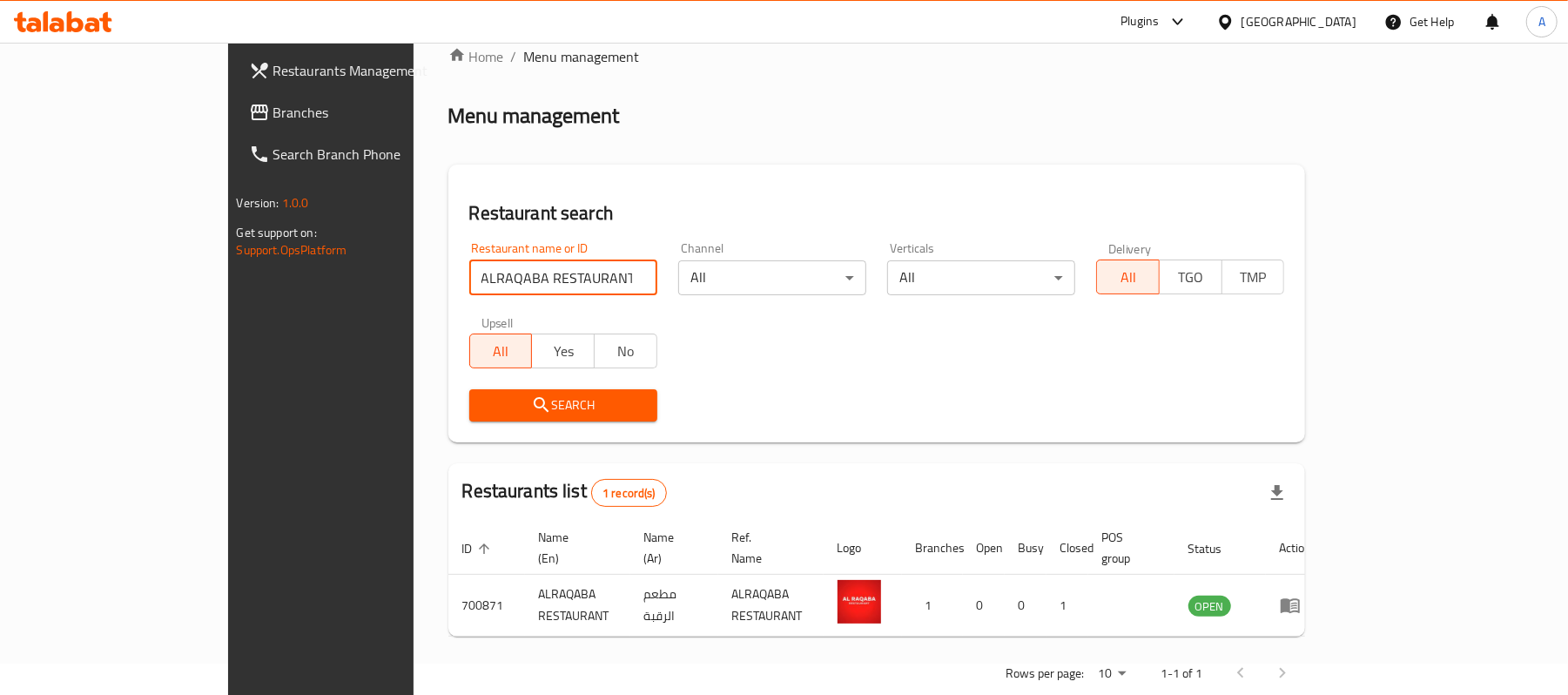
scroll to position [48, 0]
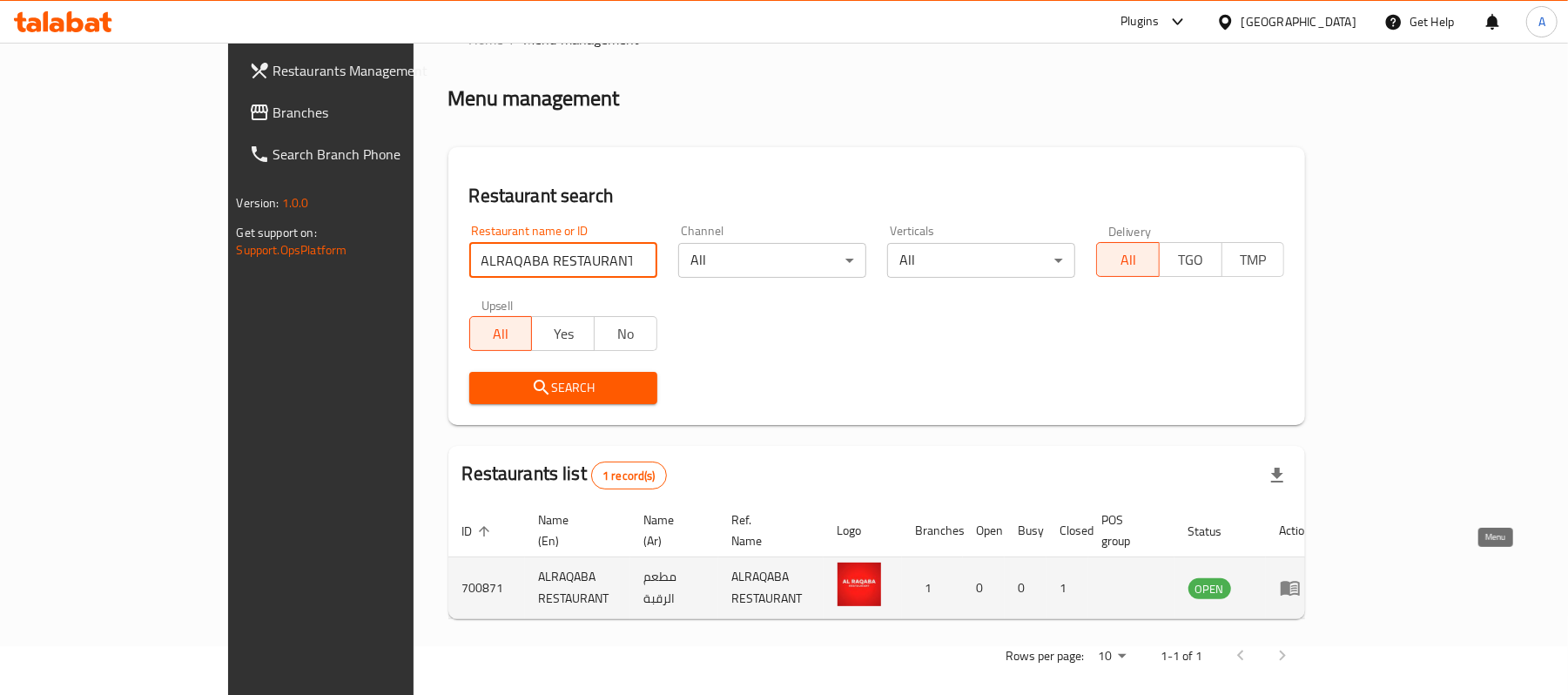
click at [1312, 578] on link "enhanced table" at bounding box center [1296, 588] width 33 height 20
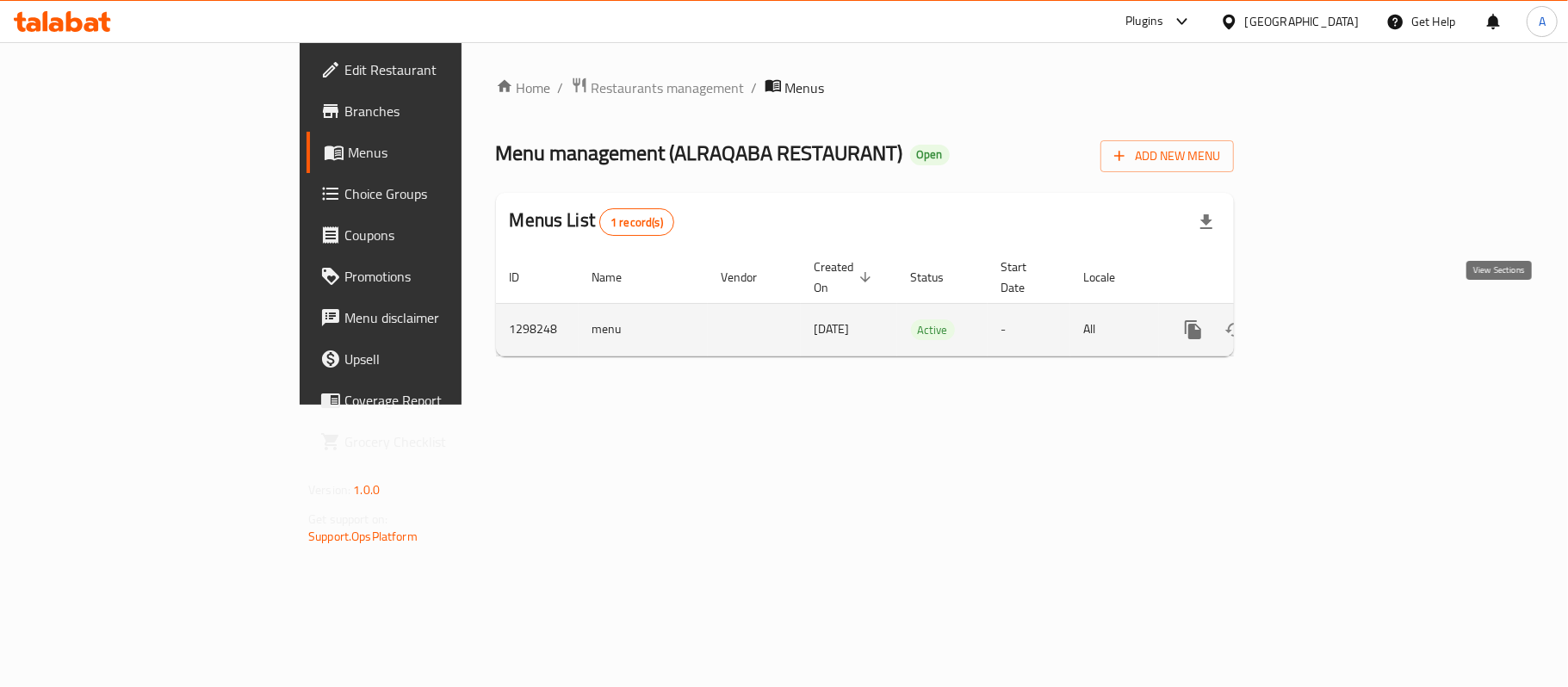
click at [1328, 319] on icon "enhanced table" at bounding box center [1317, 329] width 20 height 20
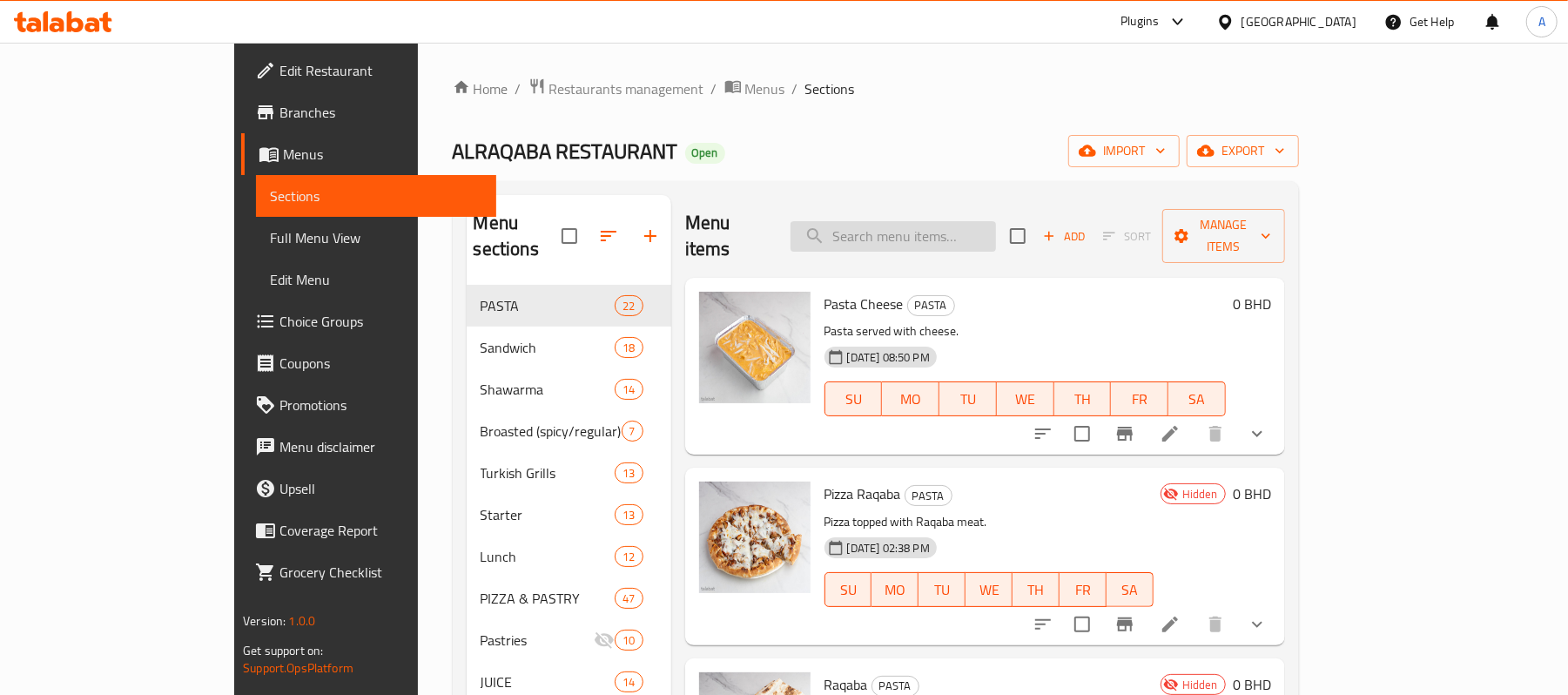
click at [948, 232] on input "search" at bounding box center [893, 236] width 206 height 31
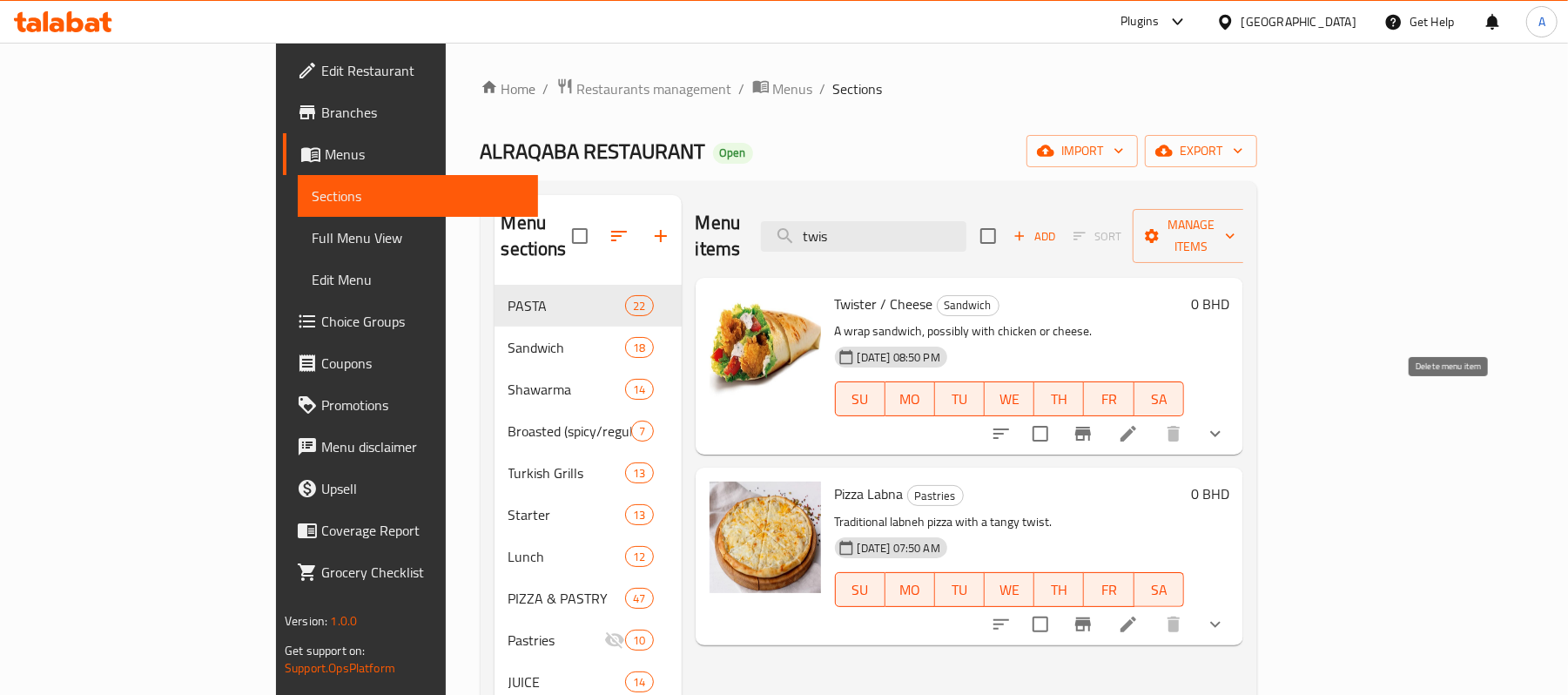
type input "twis"
click at [1236, 413] on button "show more" at bounding box center [1216, 434] width 42 height 42
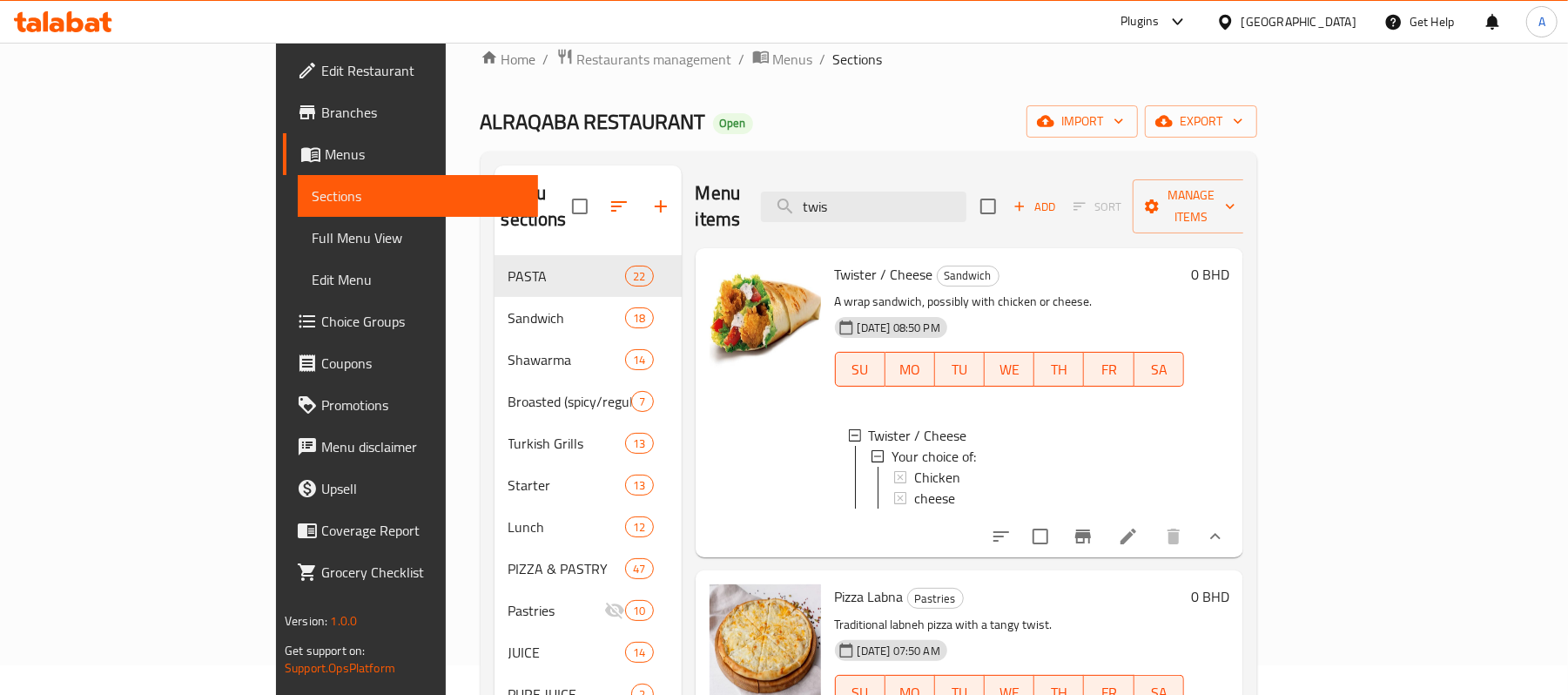
scroll to position [116, 0]
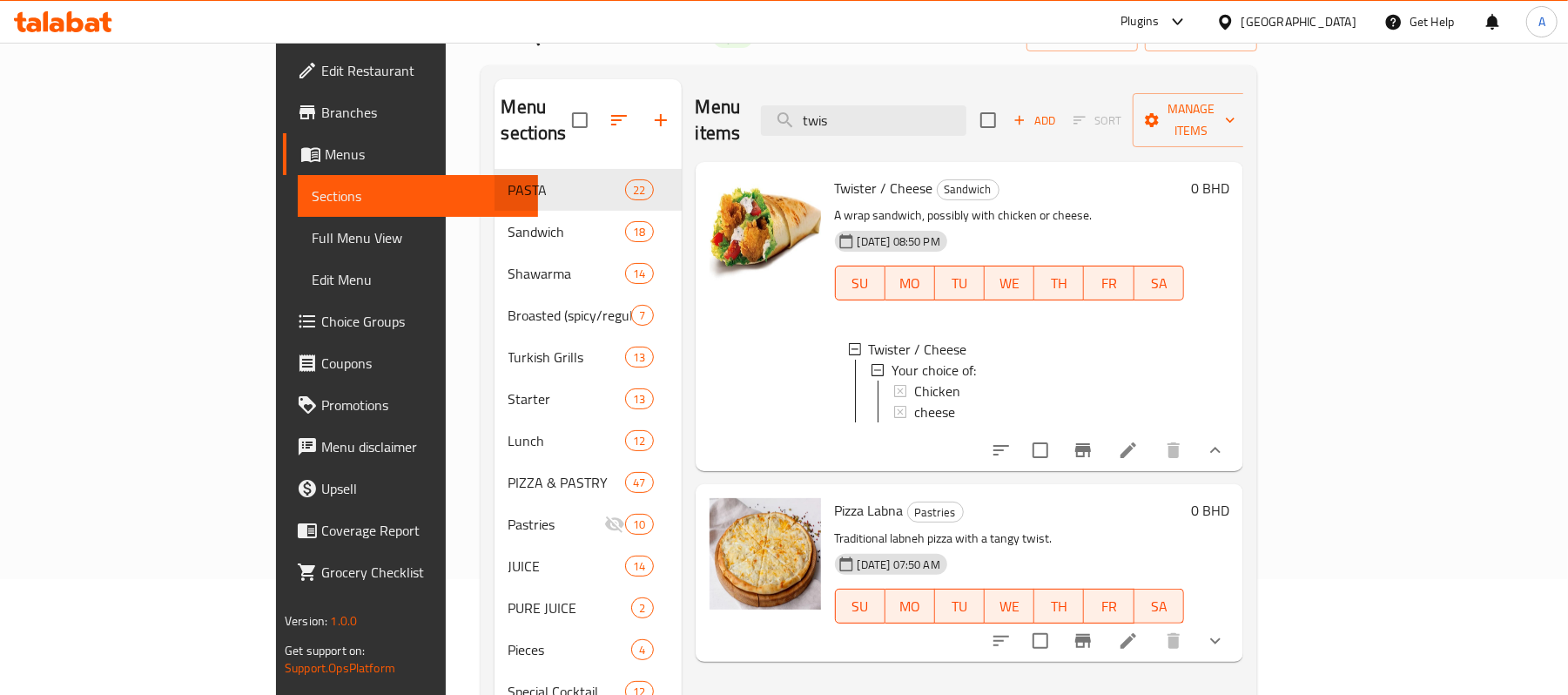
click at [1292, 210] on div "Home / Restaurants management / Menus / Sections ALRAQABA RESTAURANT Open impor…" at bounding box center [869, 389] width 846 height 925
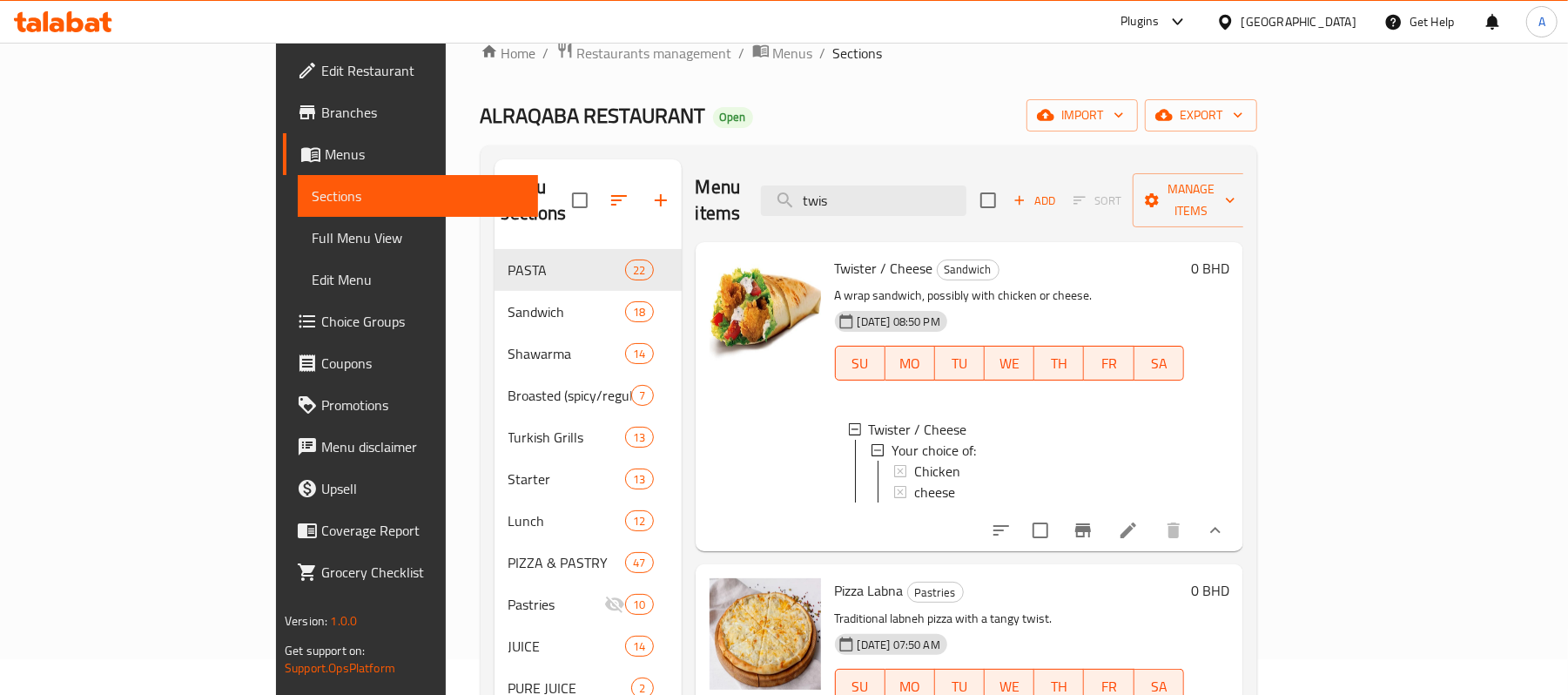
scroll to position [0, 0]
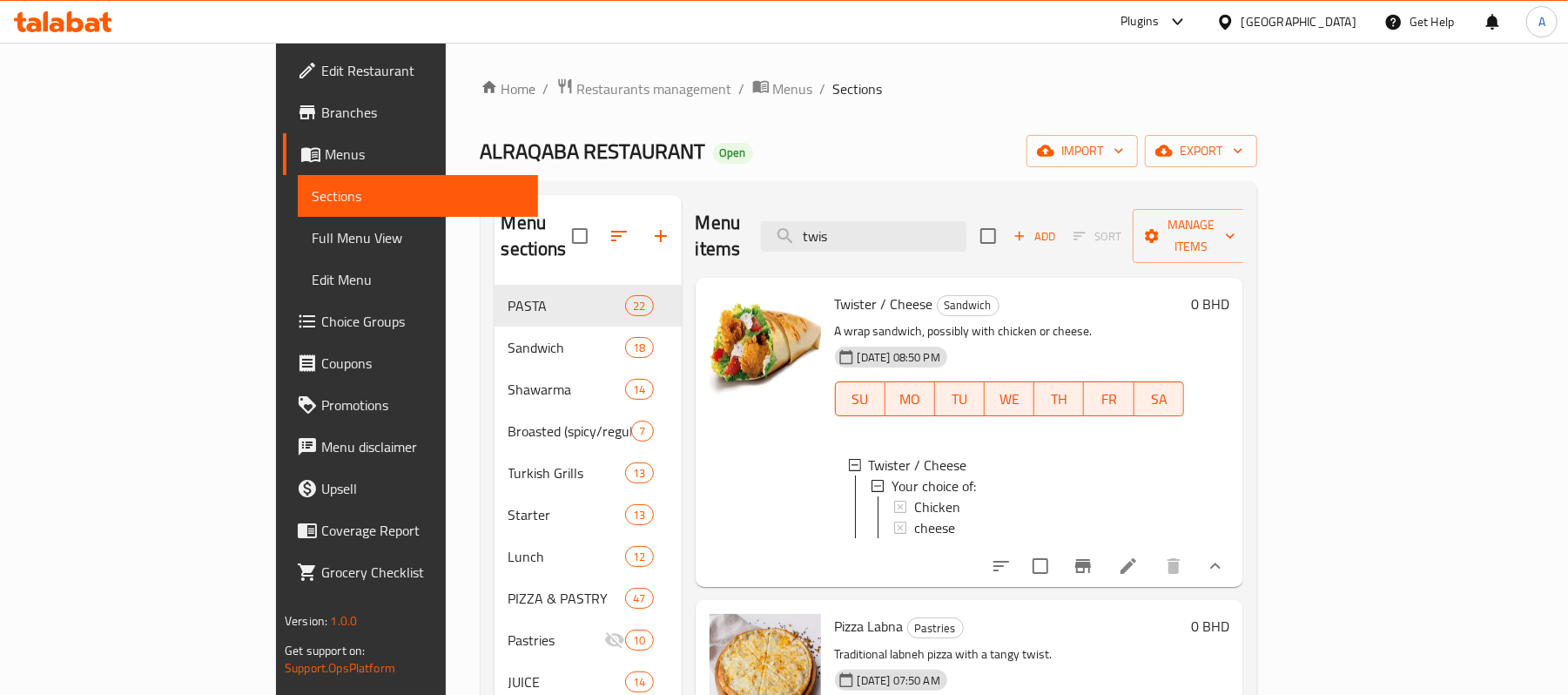
click at [1332, 29] on div "[GEOGRAPHIC_DATA]" at bounding box center [1299, 21] width 115 height 20
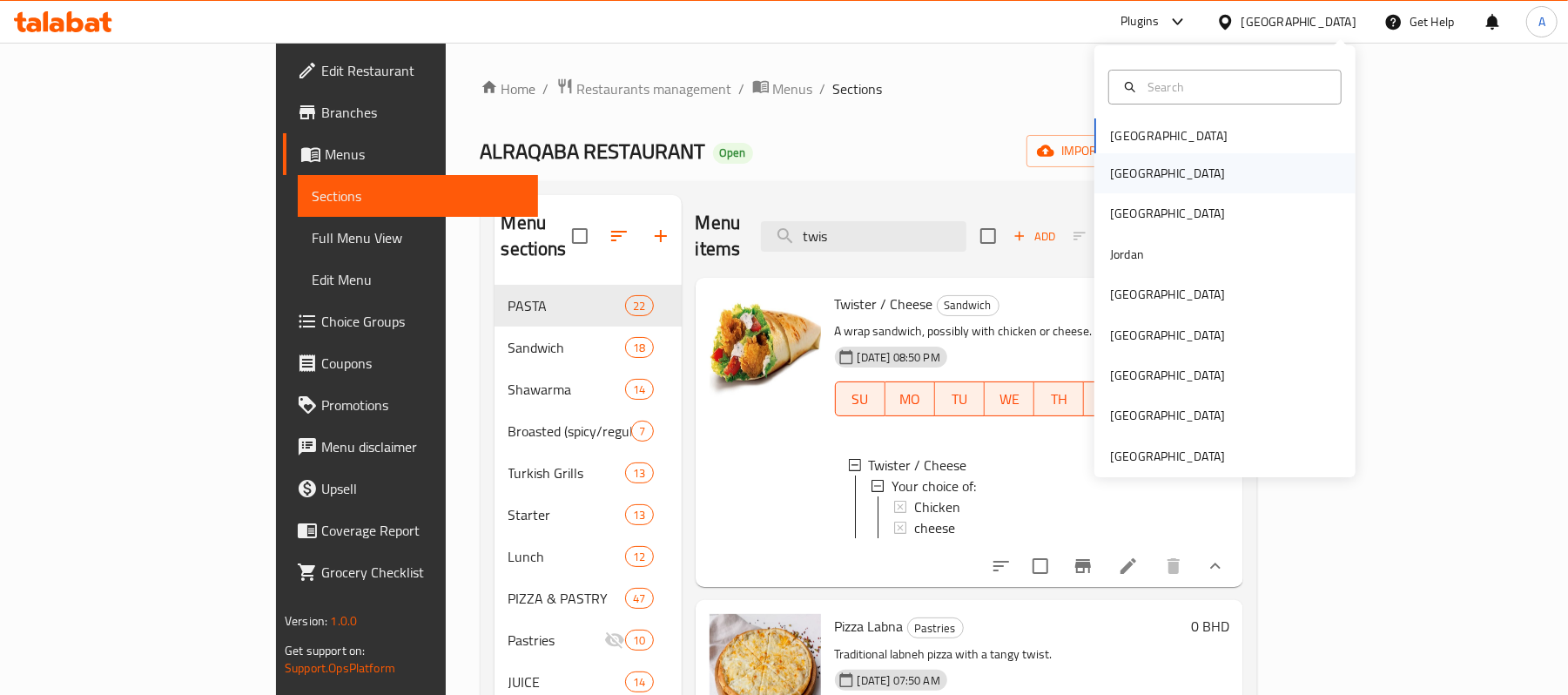
click at [1129, 176] on div "[GEOGRAPHIC_DATA]" at bounding box center [1168, 173] width 143 height 40
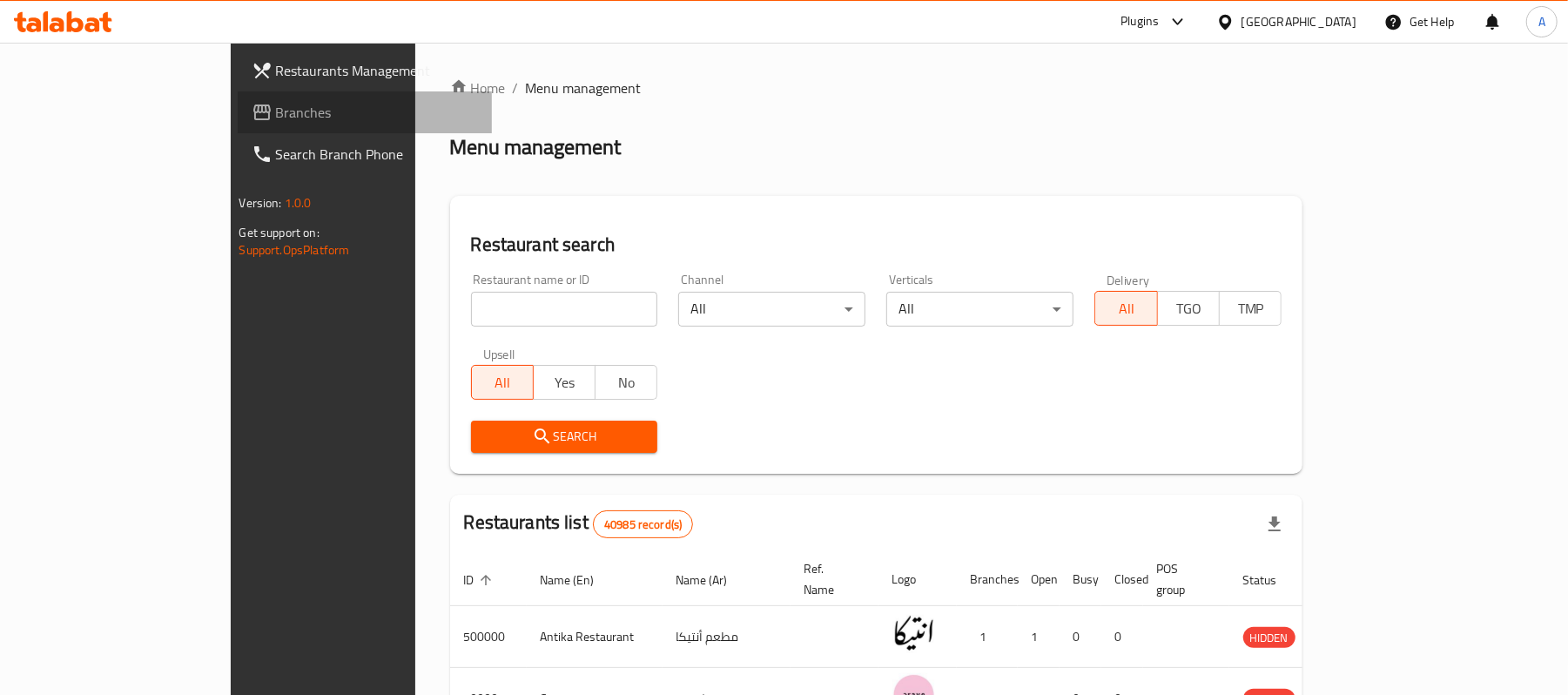
click at [276, 120] on span "Branches" at bounding box center [378, 113] width 203 height 20
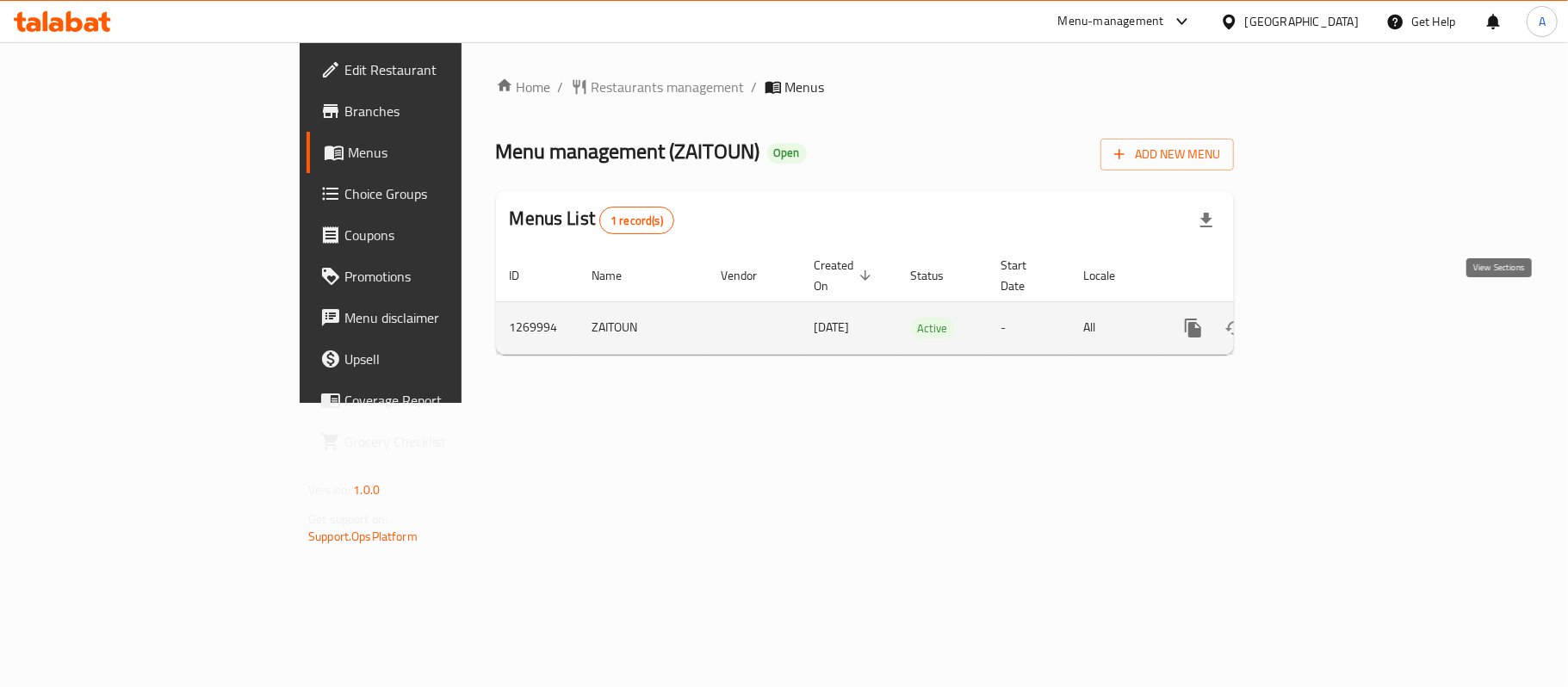
click at [1328, 317] on icon "enhanced table" at bounding box center [1317, 327] width 20 height 20
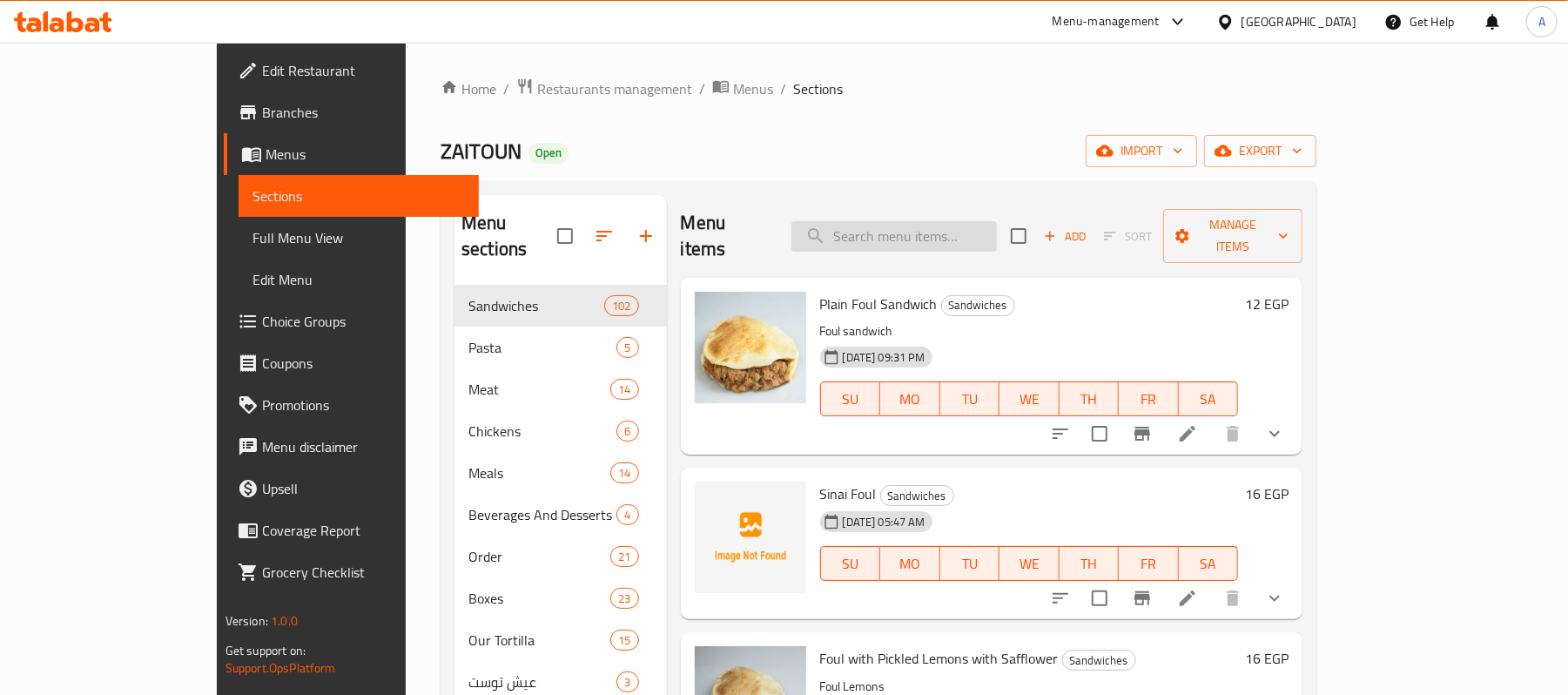
click at [982, 235] on input "search" at bounding box center [894, 236] width 206 height 31
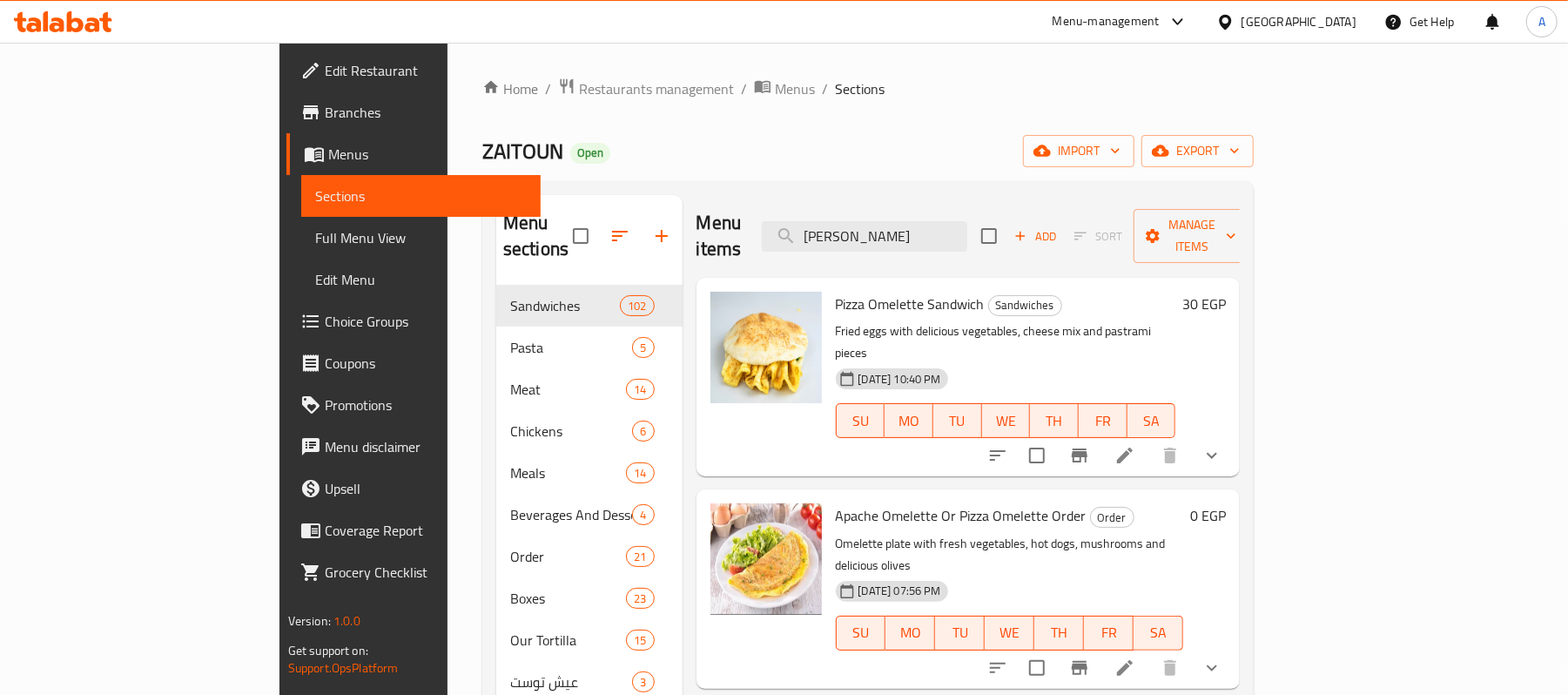
type input "[PERSON_NAME]"
click at [1223, 445] on icon "show more" at bounding box center [1212, 455] width 20 height 20
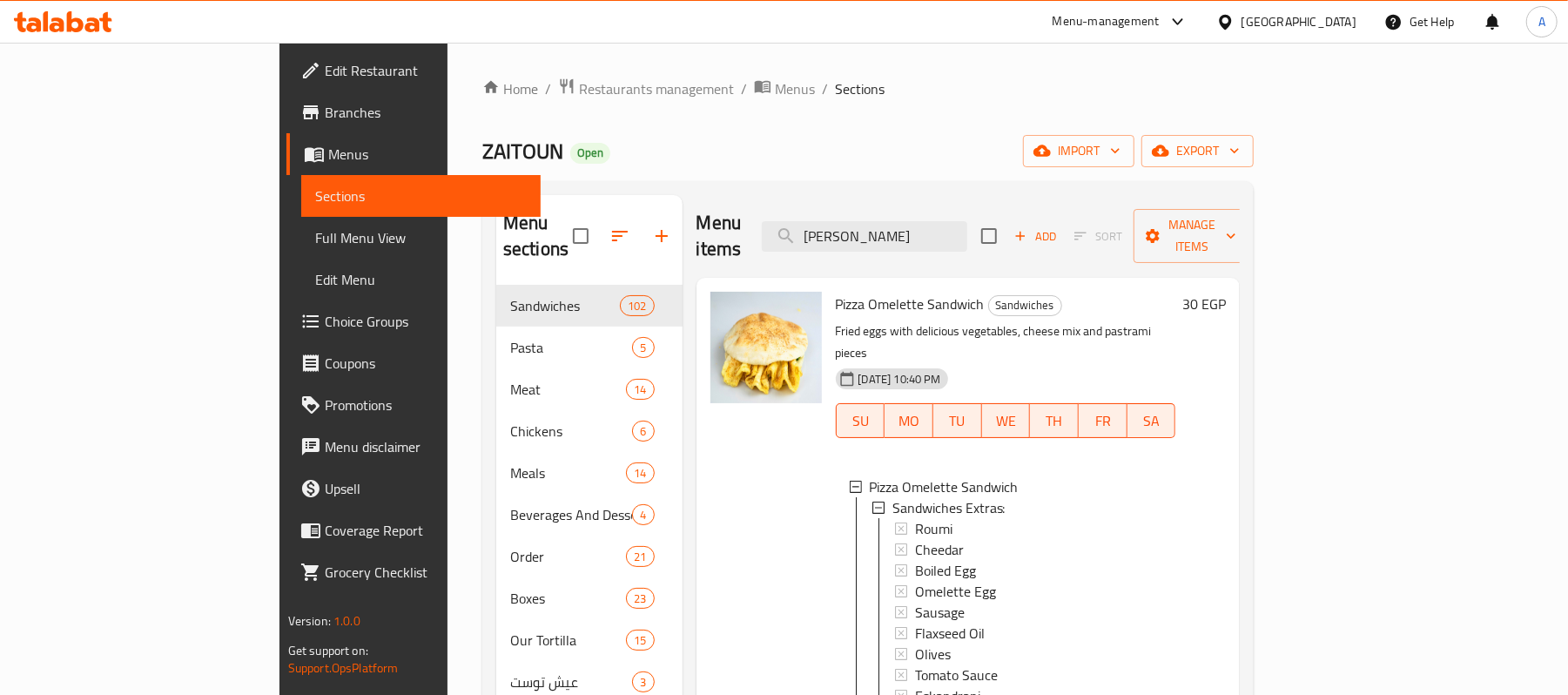
scroll to position [464, 0]
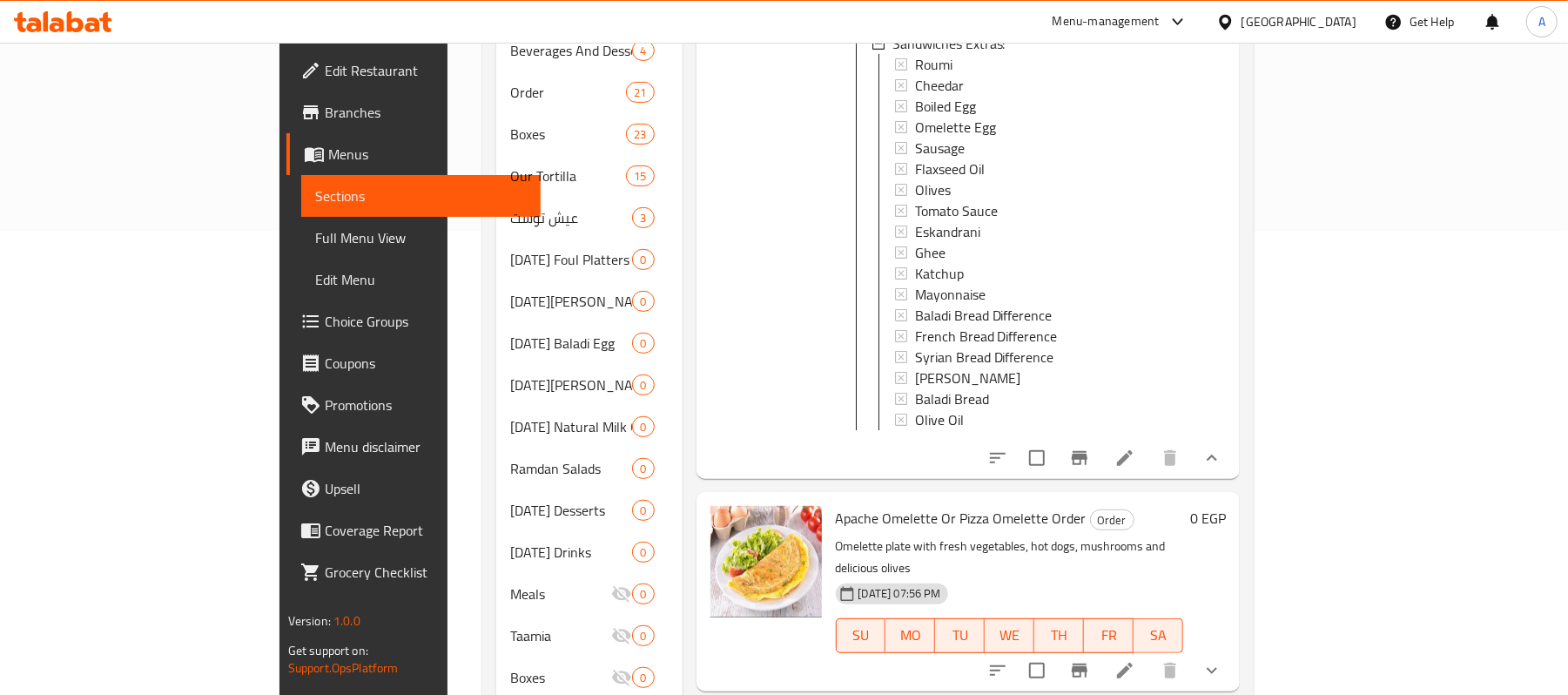
click at [1223, 448] on icon "show more" at bounding box center [1212, 458] width 20 height 20
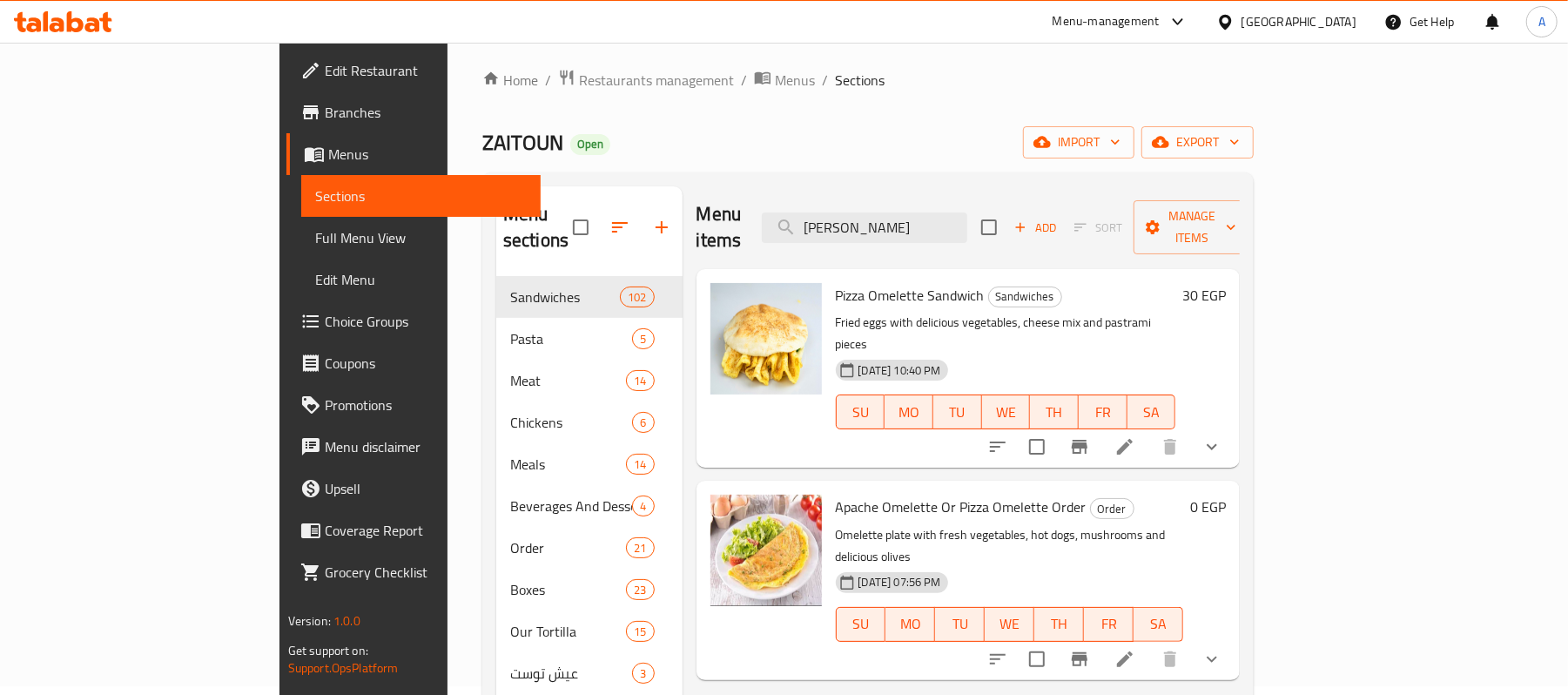
scroll to position [0, 0]
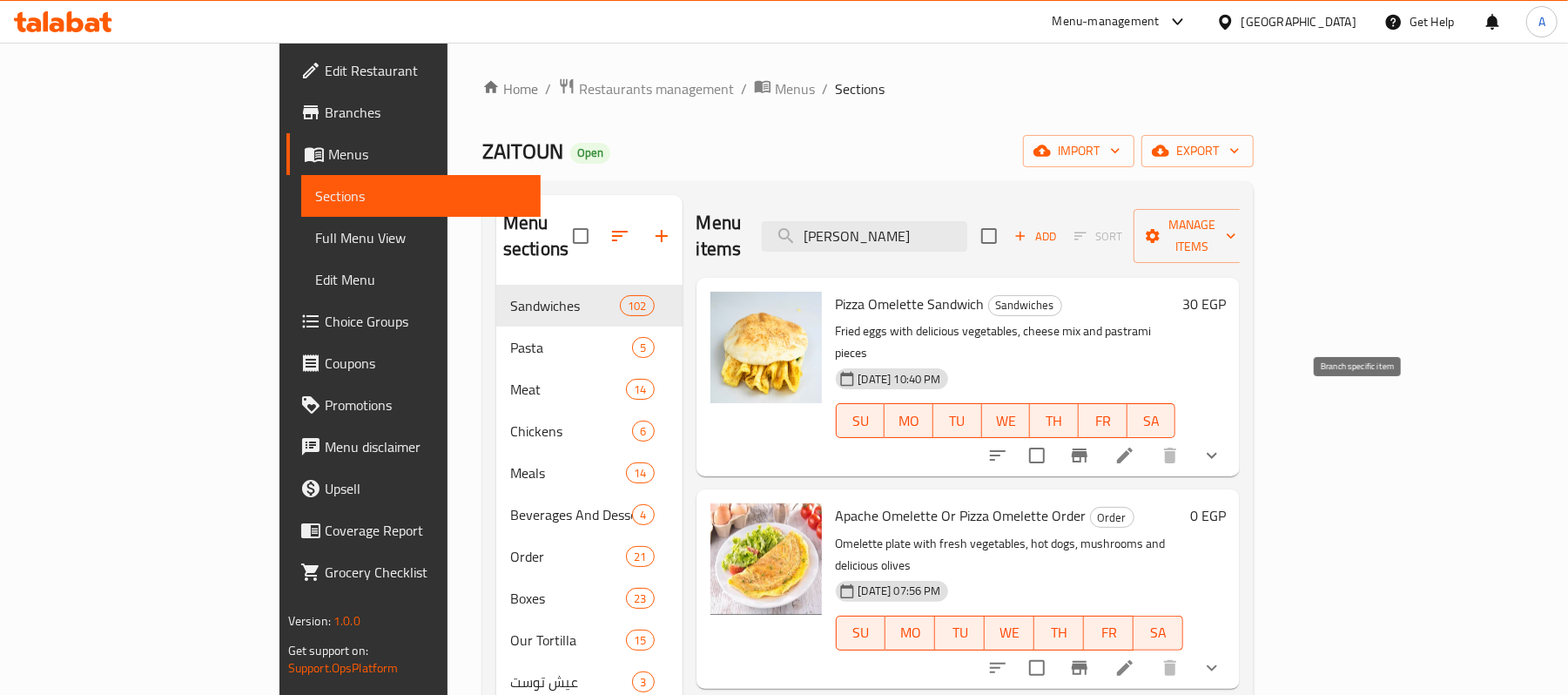
click at [1087, 448] on icon "Branch-specific-item" at bounding box center [1080, 455] width 16 height 14
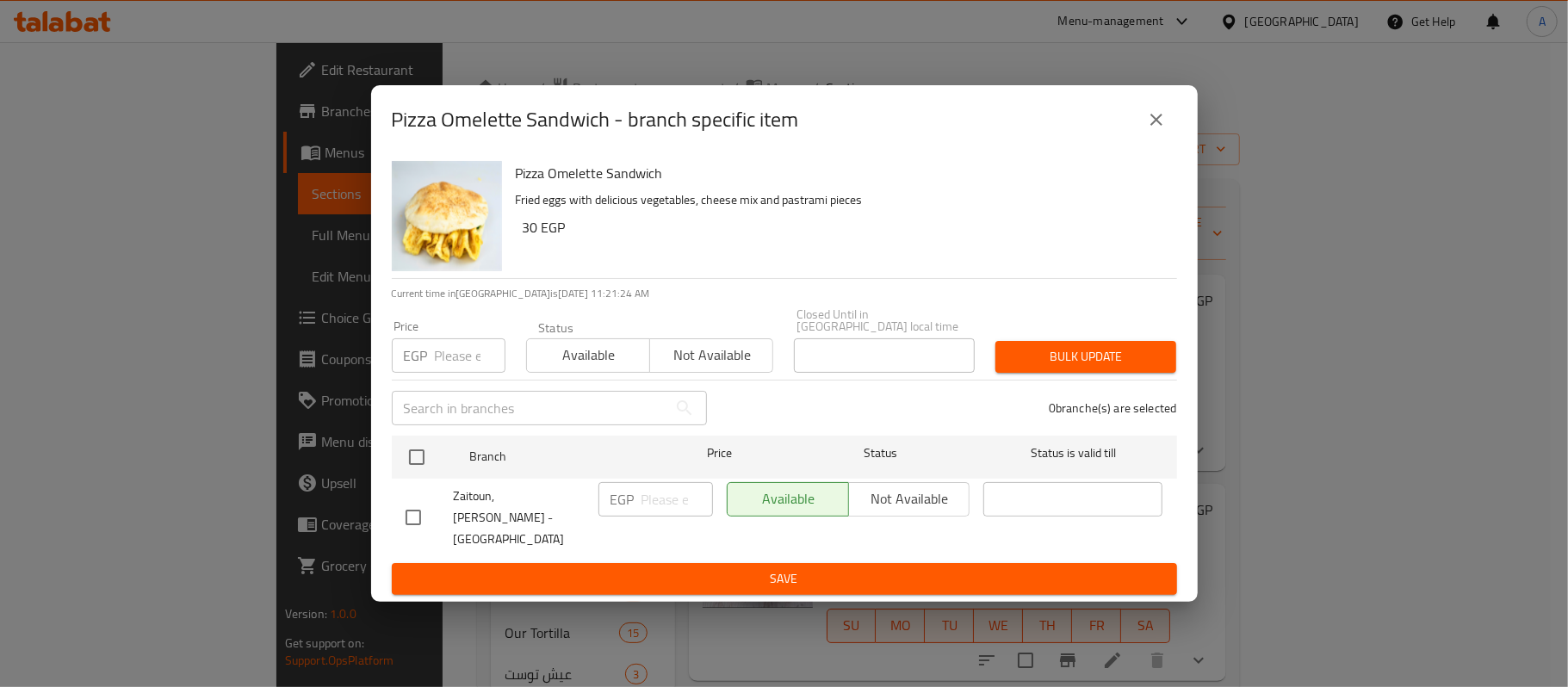
click at [1141, 121] on button "close" at bounding box center [1156, 120] width 41 height 41
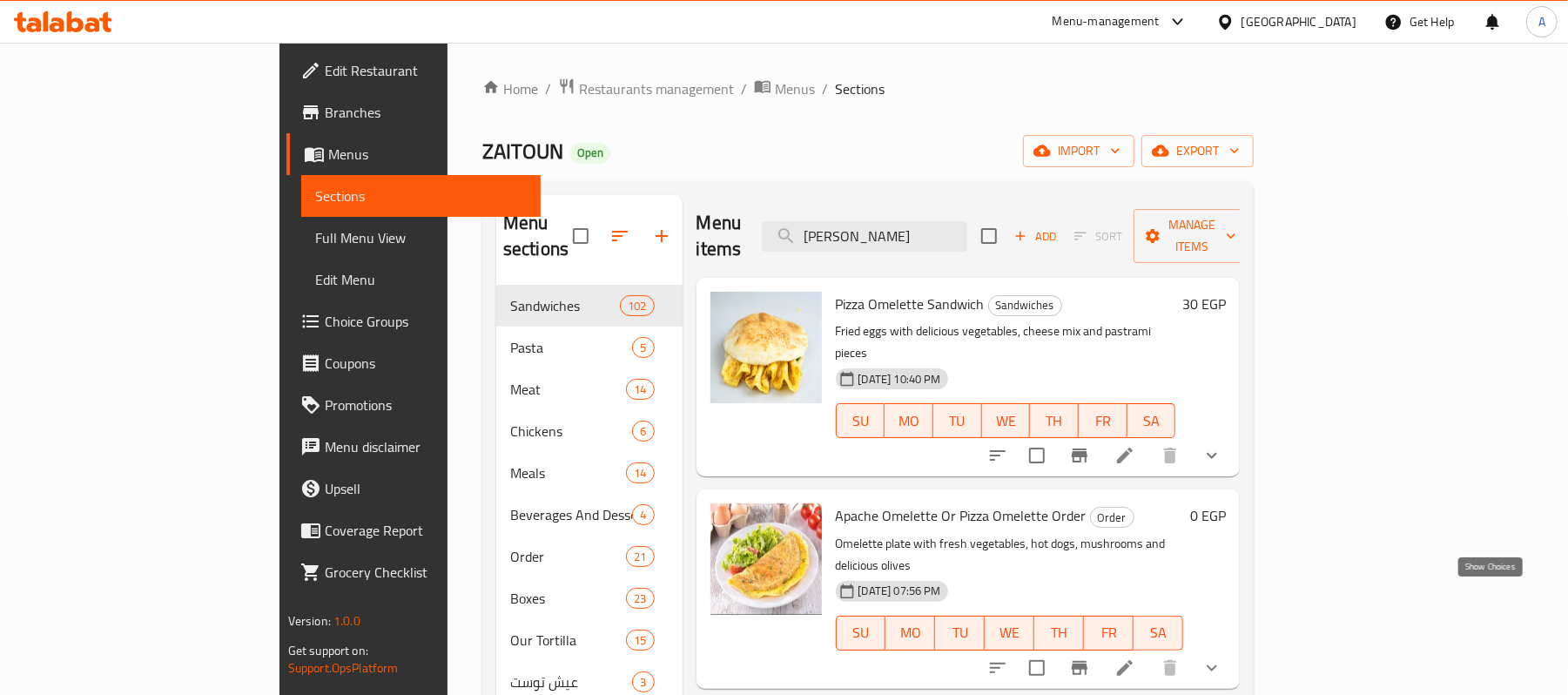
click at [1223, 658] on icon "show more" at bounding box center [1212, 668] width 20 height 20
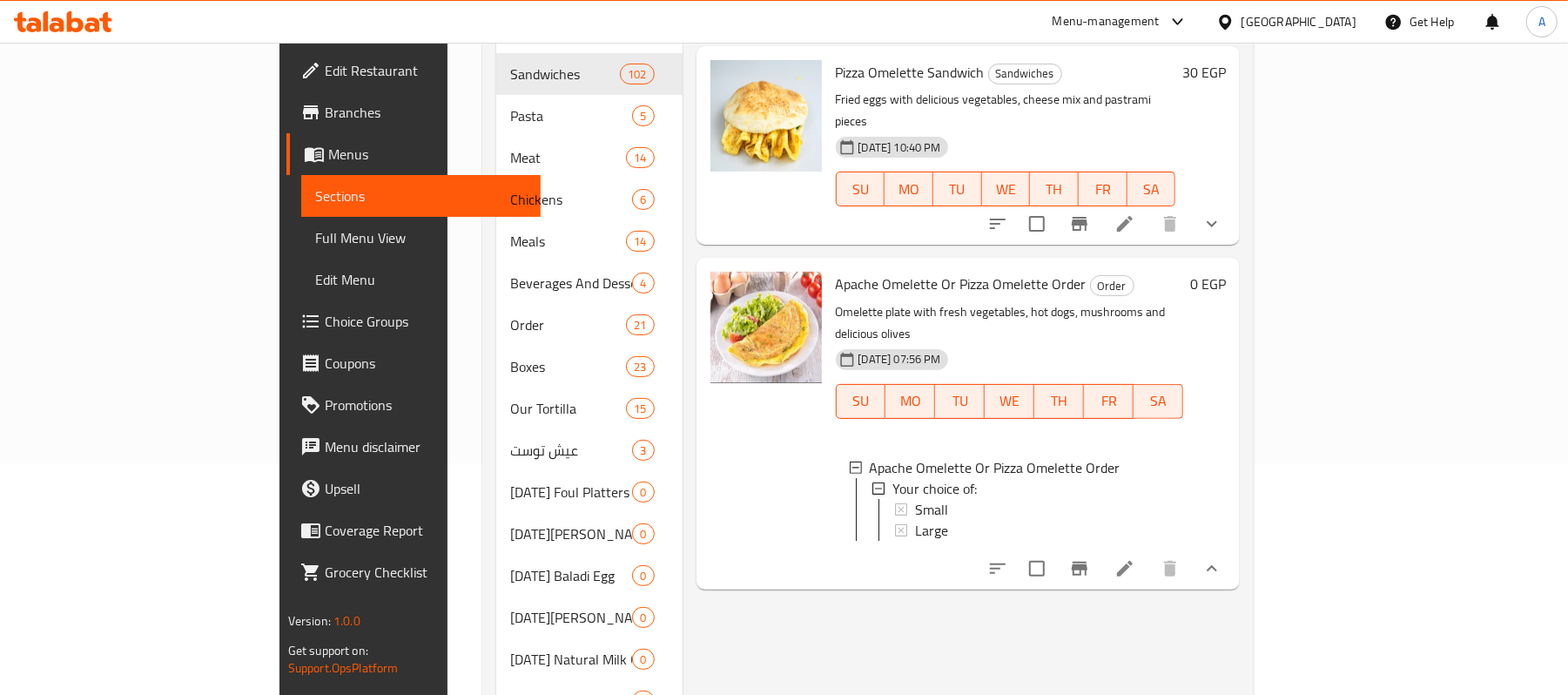
click at [1090, 558] on icon "Branch-specific-item" at bounding box center [1080, 568] width 20 height 20
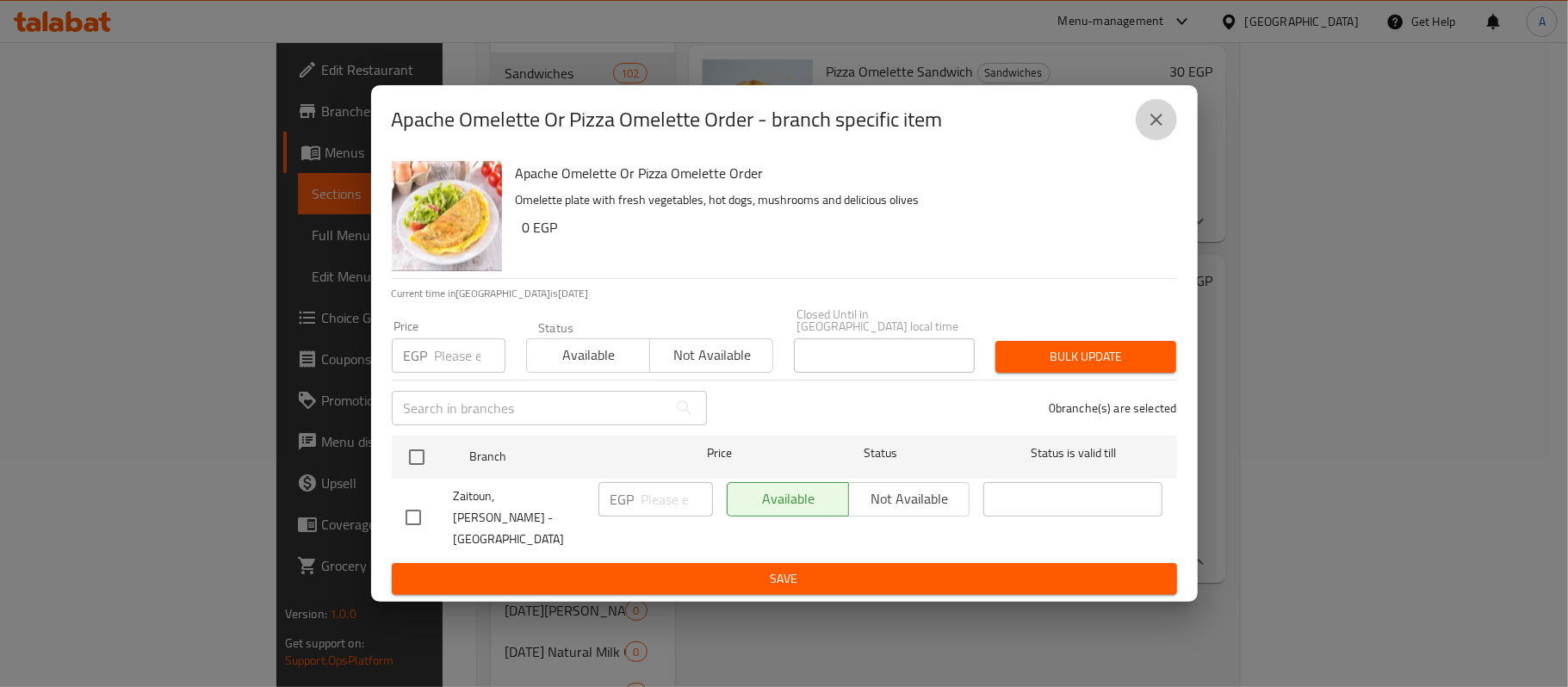
click at [1172, 126] on button "close" at bounding box center [1156, 120] width 41 height 41
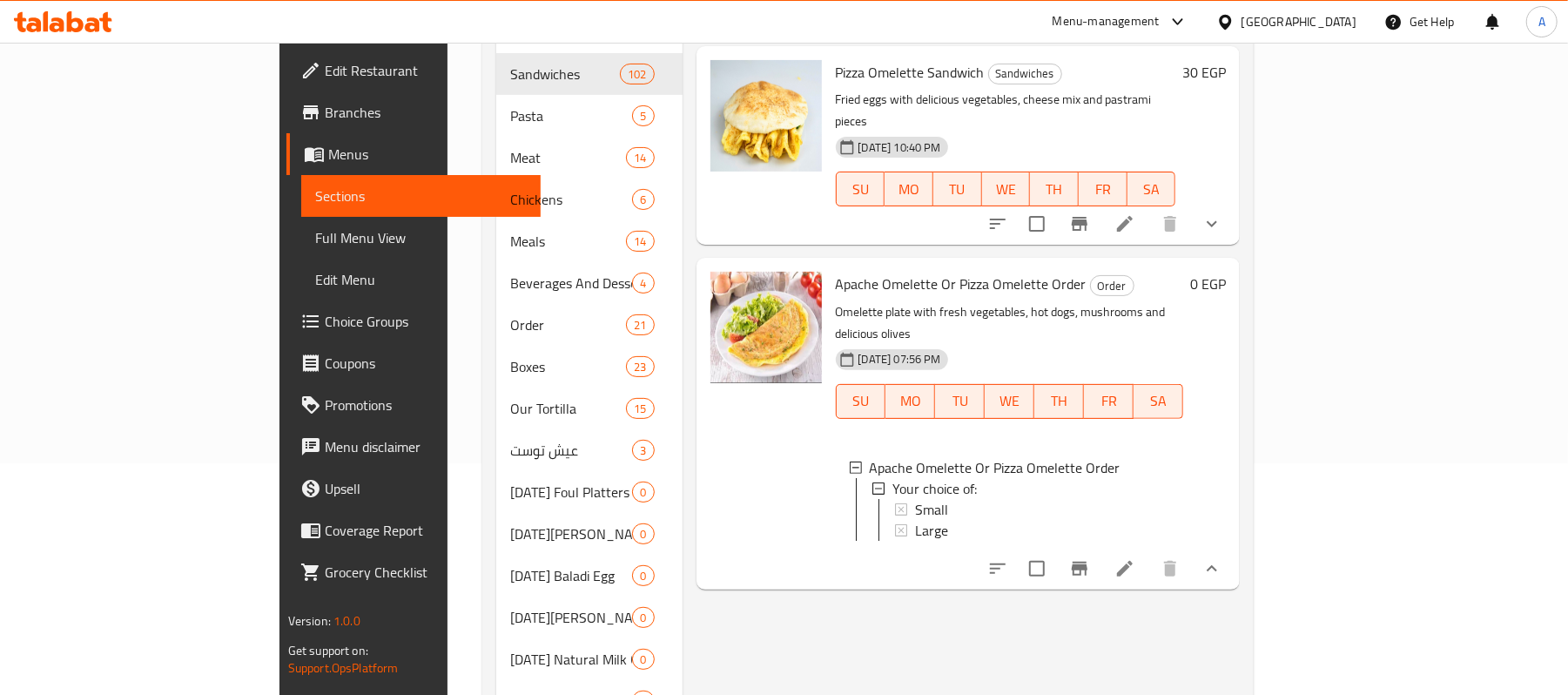
scroll to position [0, 0]
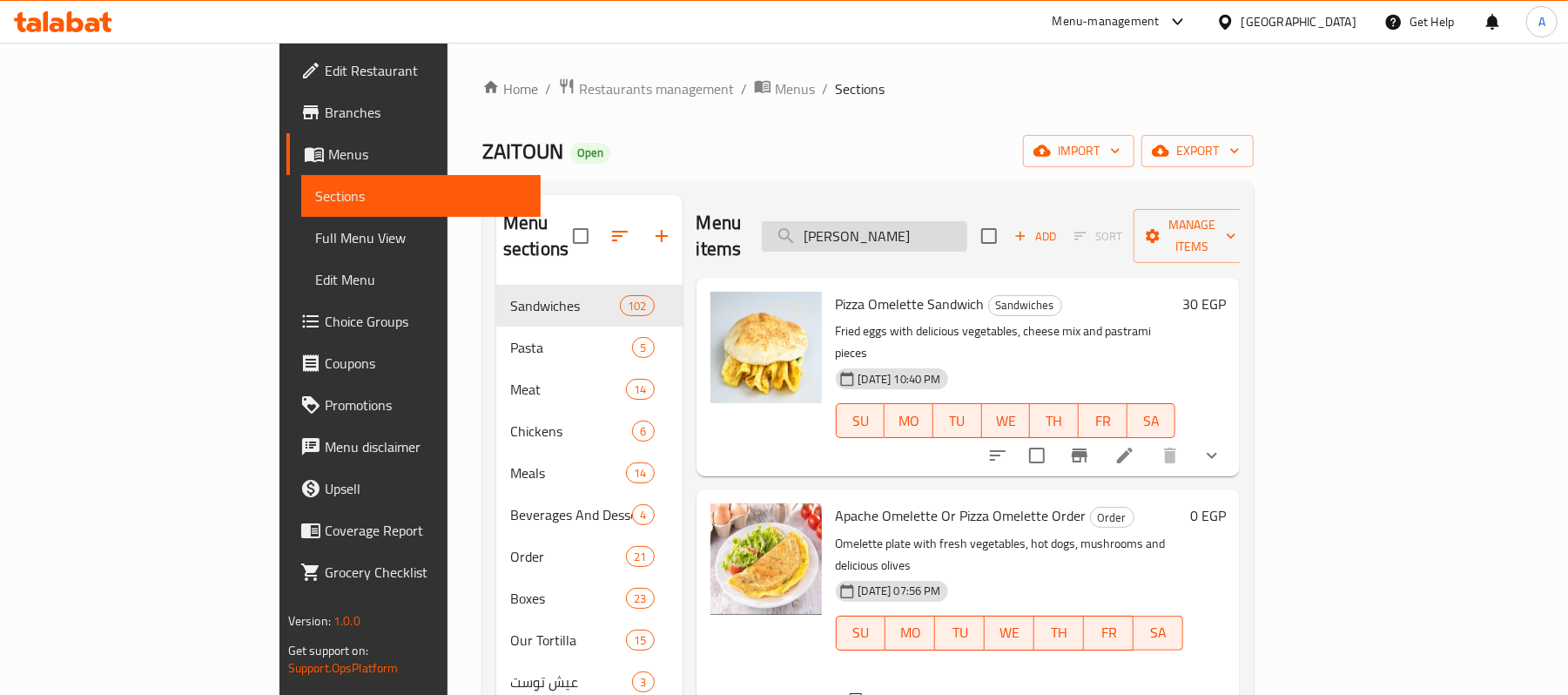
click at [940, 238] on input "[PERSON_NAME]" at bounding box center [864, 236] width 206 height 31
drag, startPoint x: 1469, startPoint y: 78, endPoint x: 1256, endPoint y: 101, distance: 214.2
click at [1254, 78] on ol "Home / Restaurants management / Menus / Sections" at bounding box center [869, 88] width 772 height 22
click at [1334, 18] on div "[GEOGRAPHIC_DATA]" at bounding box center [1299, 21] width 115 height 20
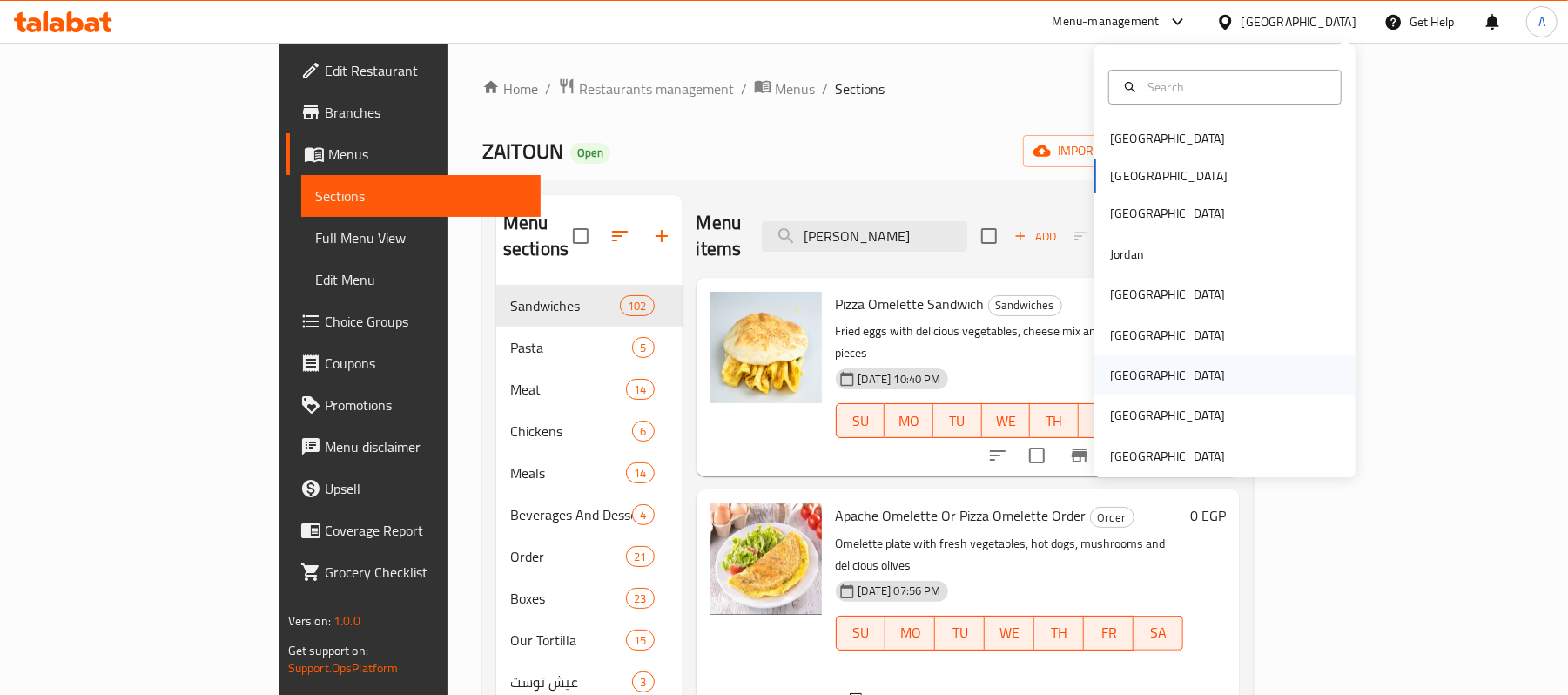
click at [1130, 370] on div "[GEOGRAPHIC_DATA]" at bounding box center [1168, 375] width 143 height 40
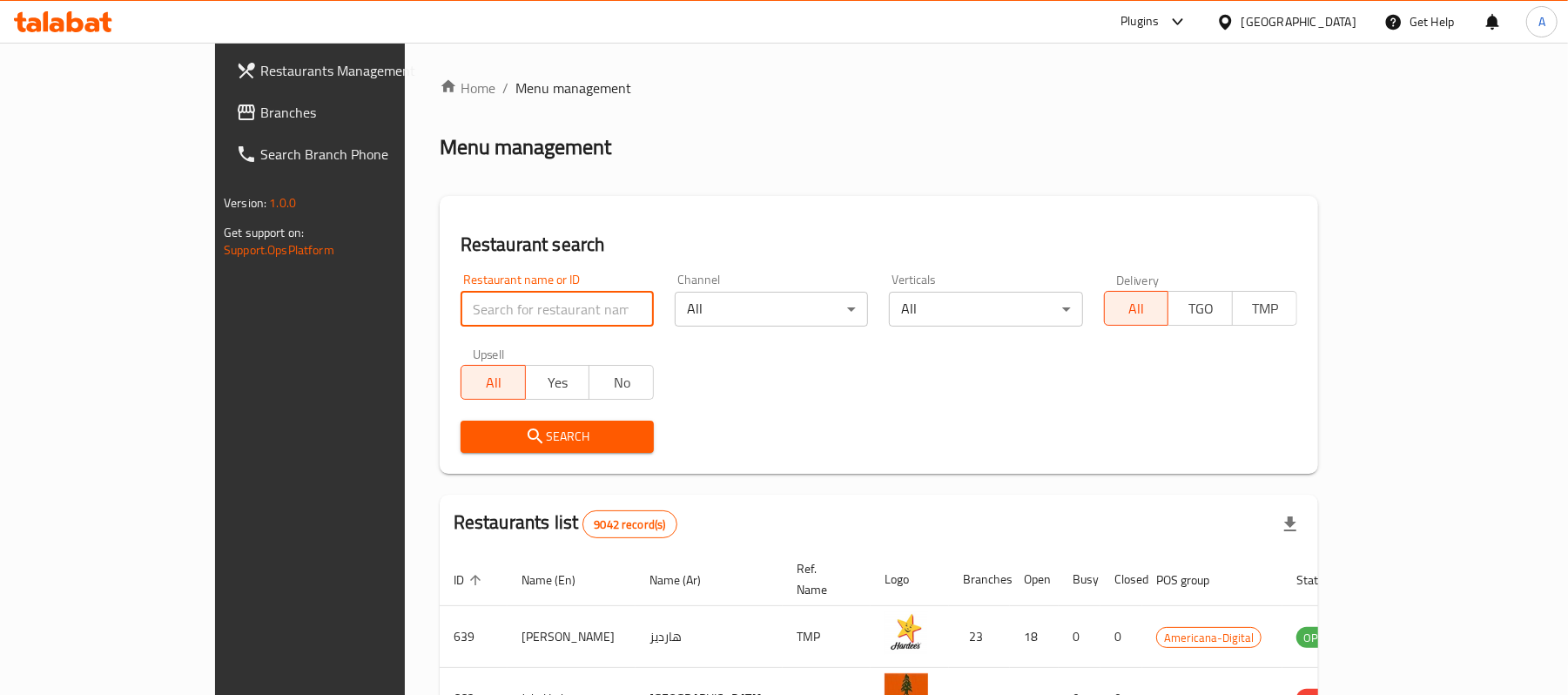
click at [475, 305] on input "search" at bounding box center [557, 309] width 193 height 34
paste input "Koozi"
type input "Koozi"
click button "Search" at bounding box center [557, 436] width 193 height 33
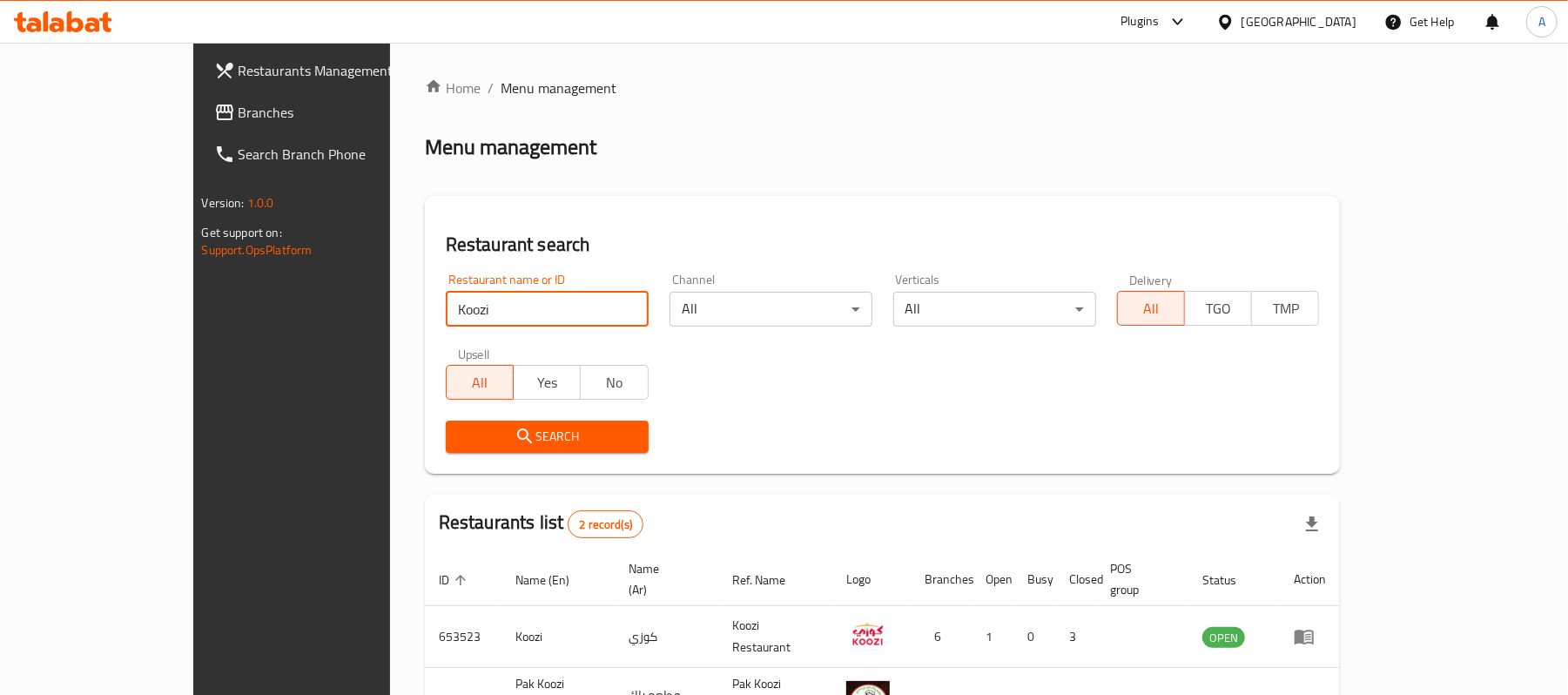
scroll to position [110, 0]
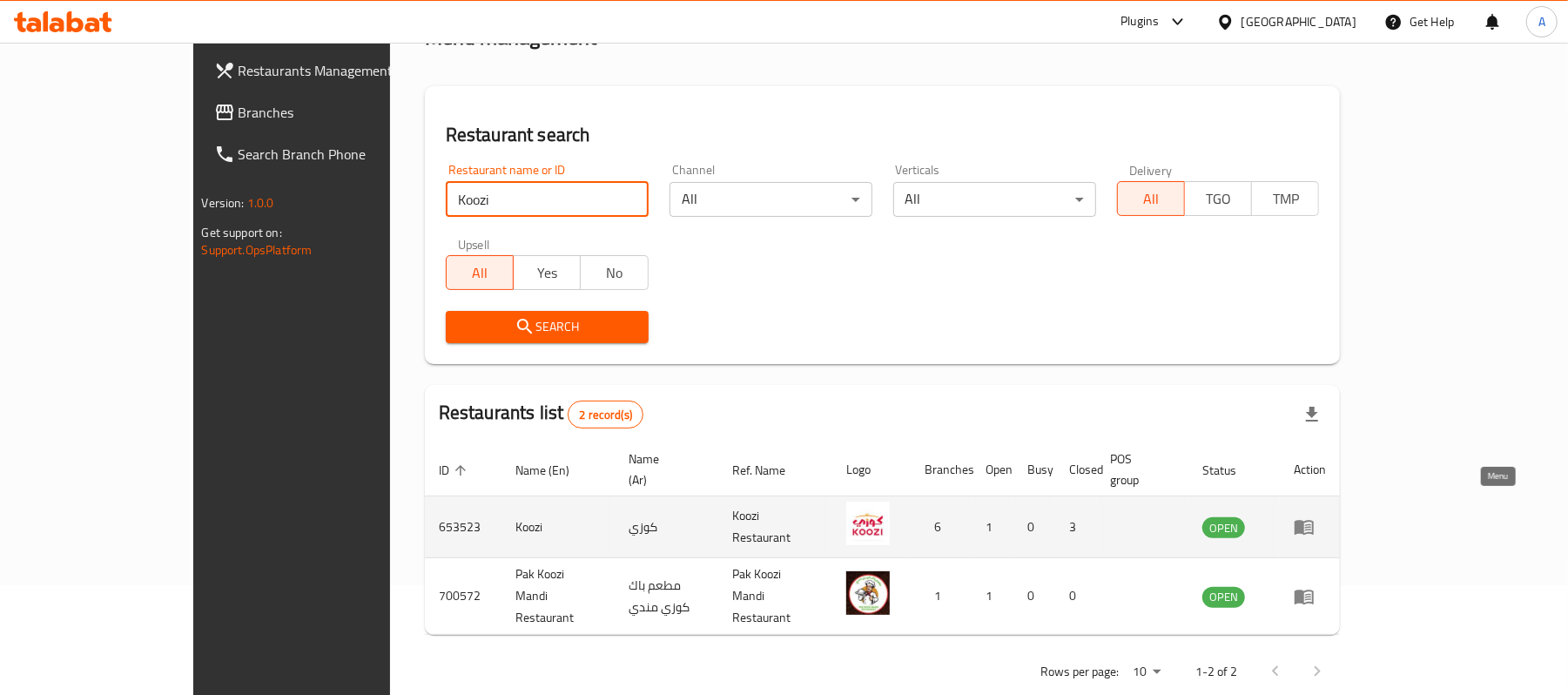
click at [1314, 521] on icon "enhanced table" at bounding box center [1304, 528] width 20 height 15
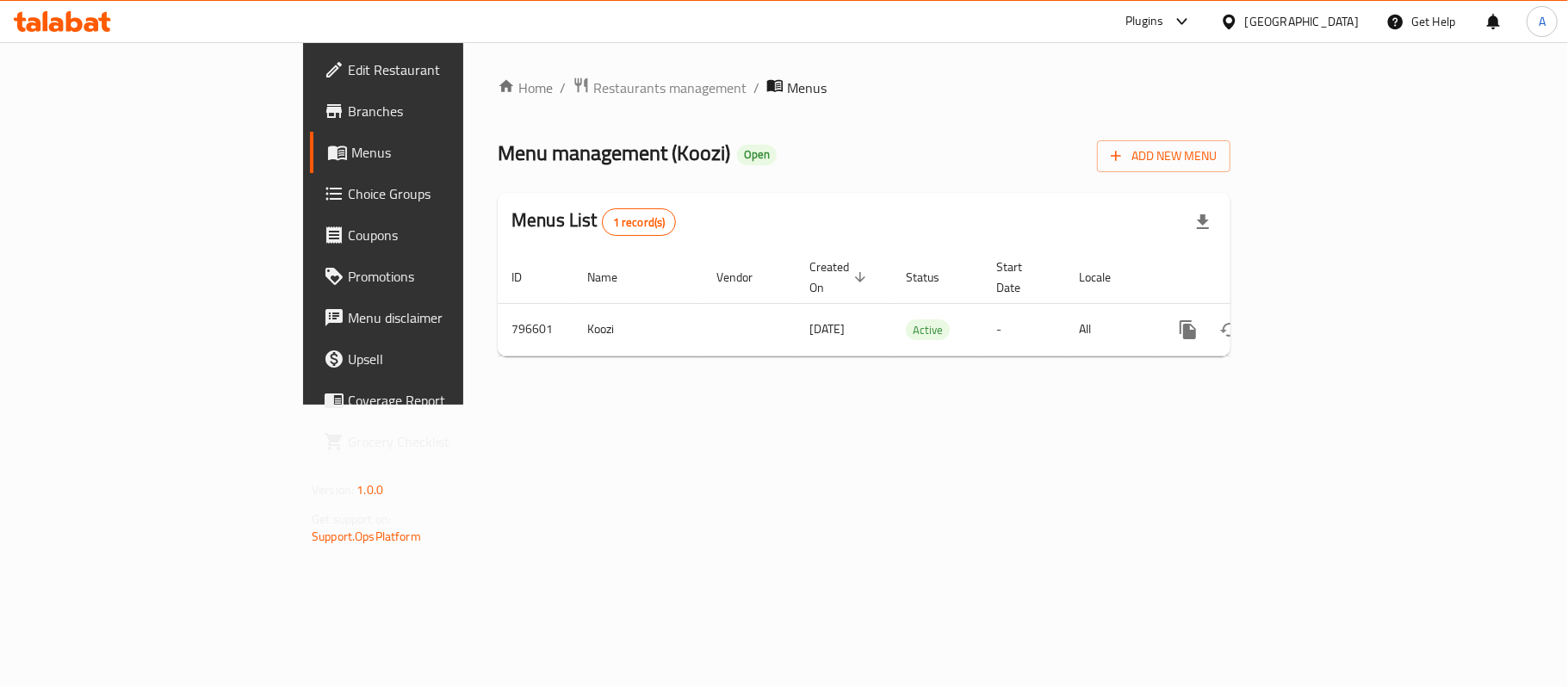
click at [348, 73] on span "Edit Restaurant" at bounding box center [449, 70] width 203 height 20
